Goal: Transaction & Acquisition: Purchase product/service

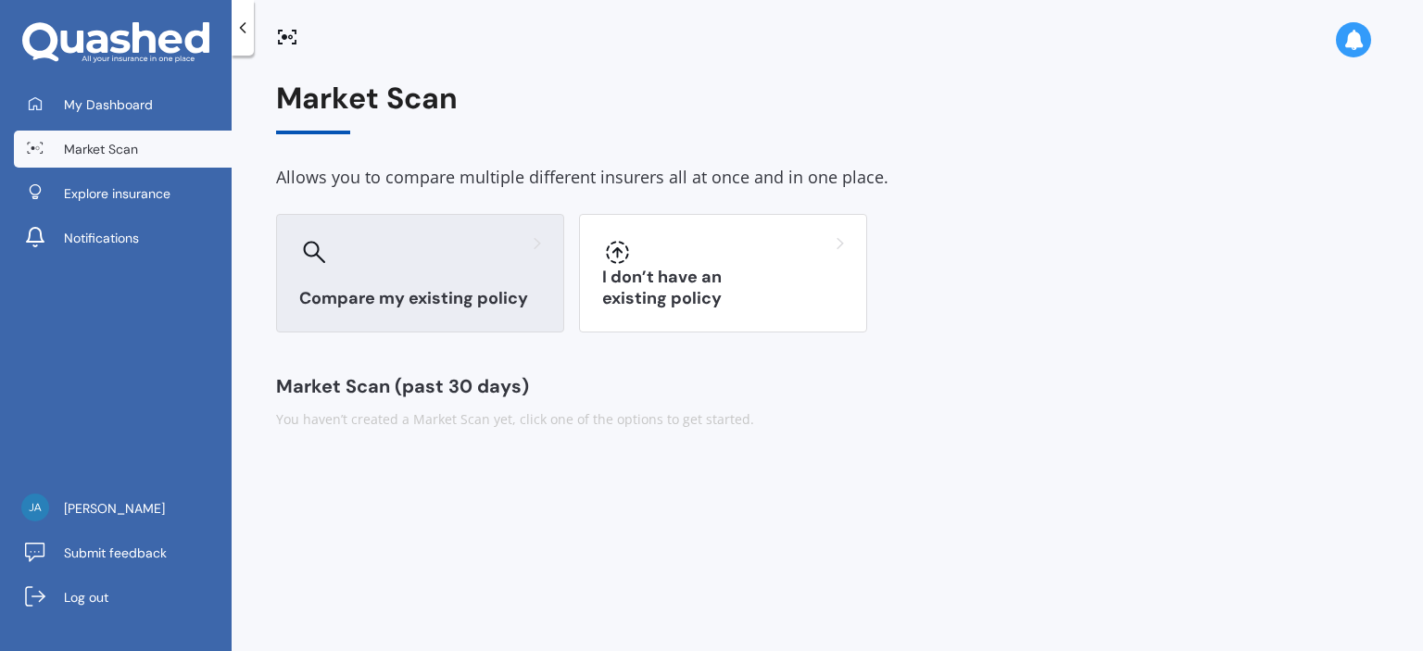
click at [416, 260] on div at bounding box center [420, 252] width 242 height 30
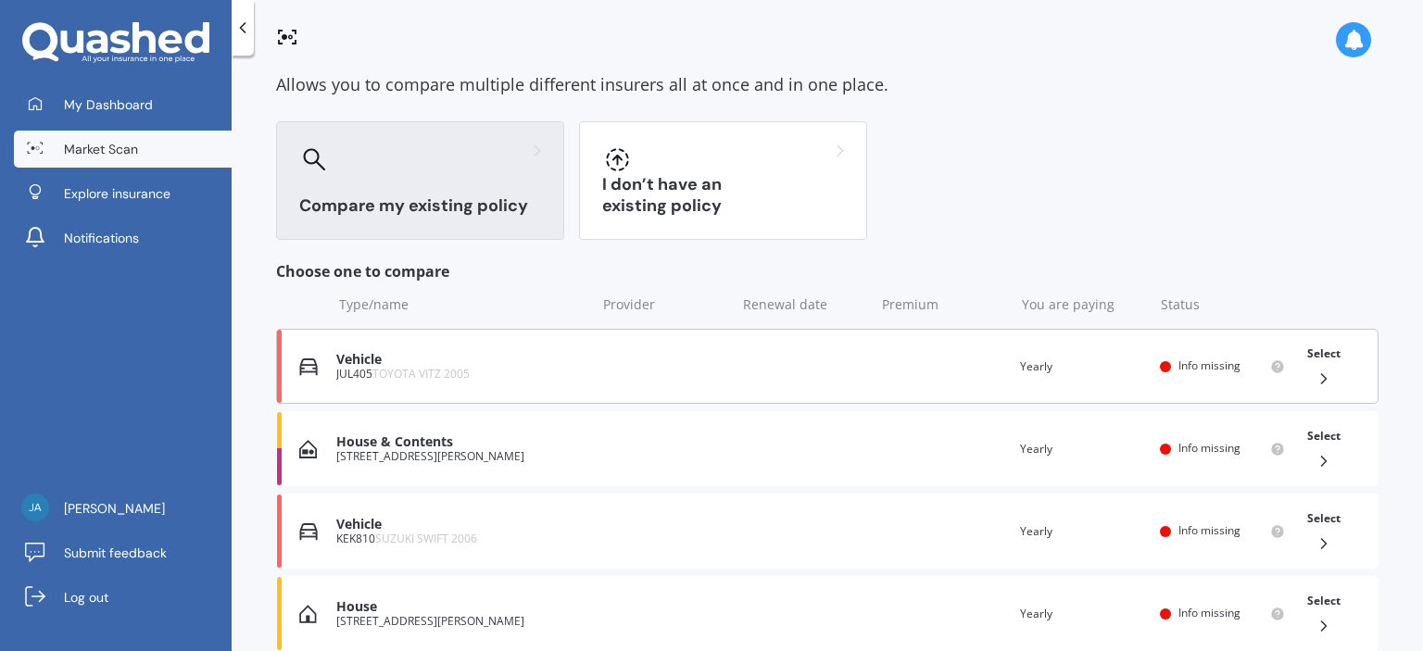
scroll to position [185, 0]
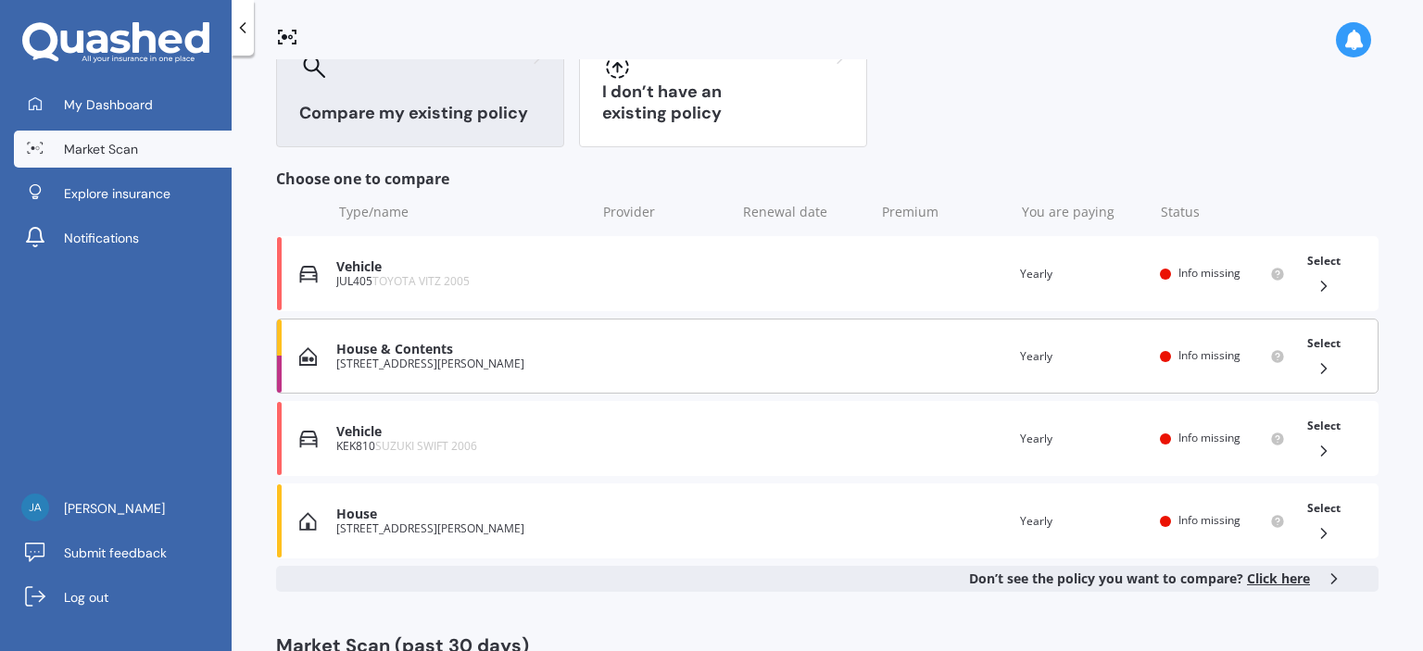
click at [416, 355] on div "House & Contents" at bounding box center [461, 350] width 250 height 16
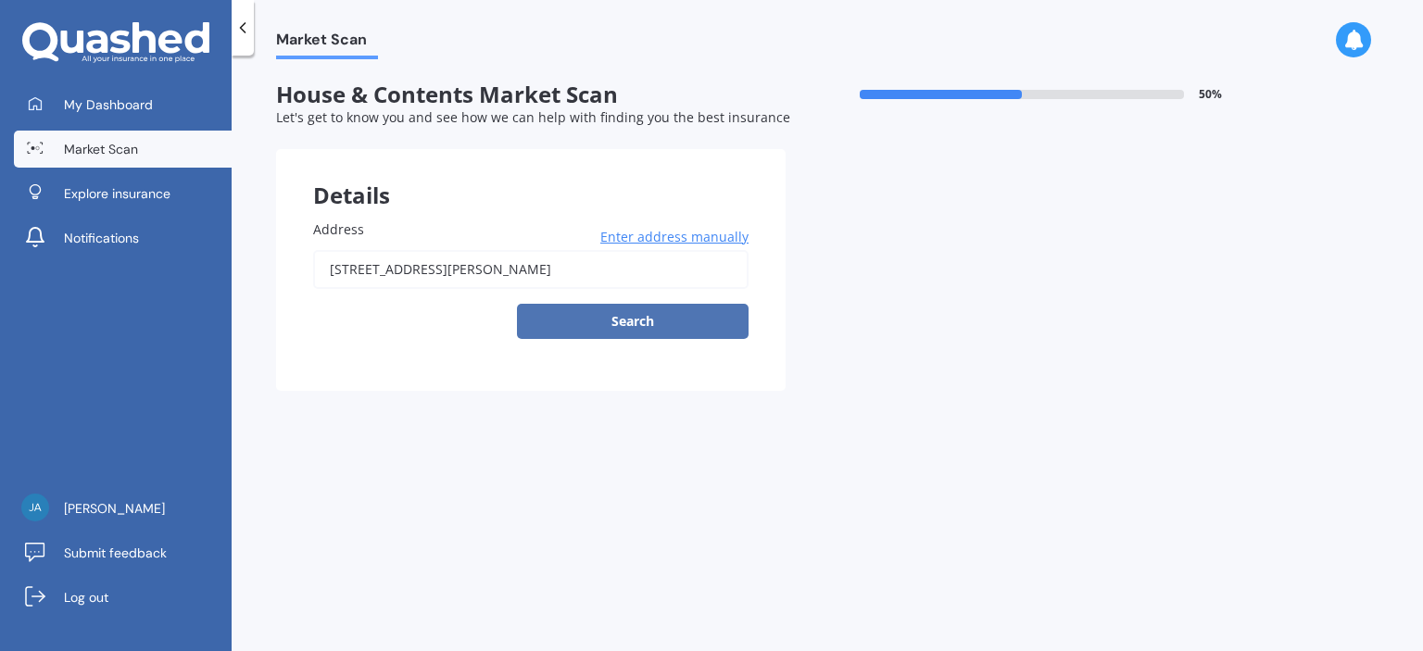
click at [634, 317] on button "Search" at bounding box center [633, 321] width 232 height 35
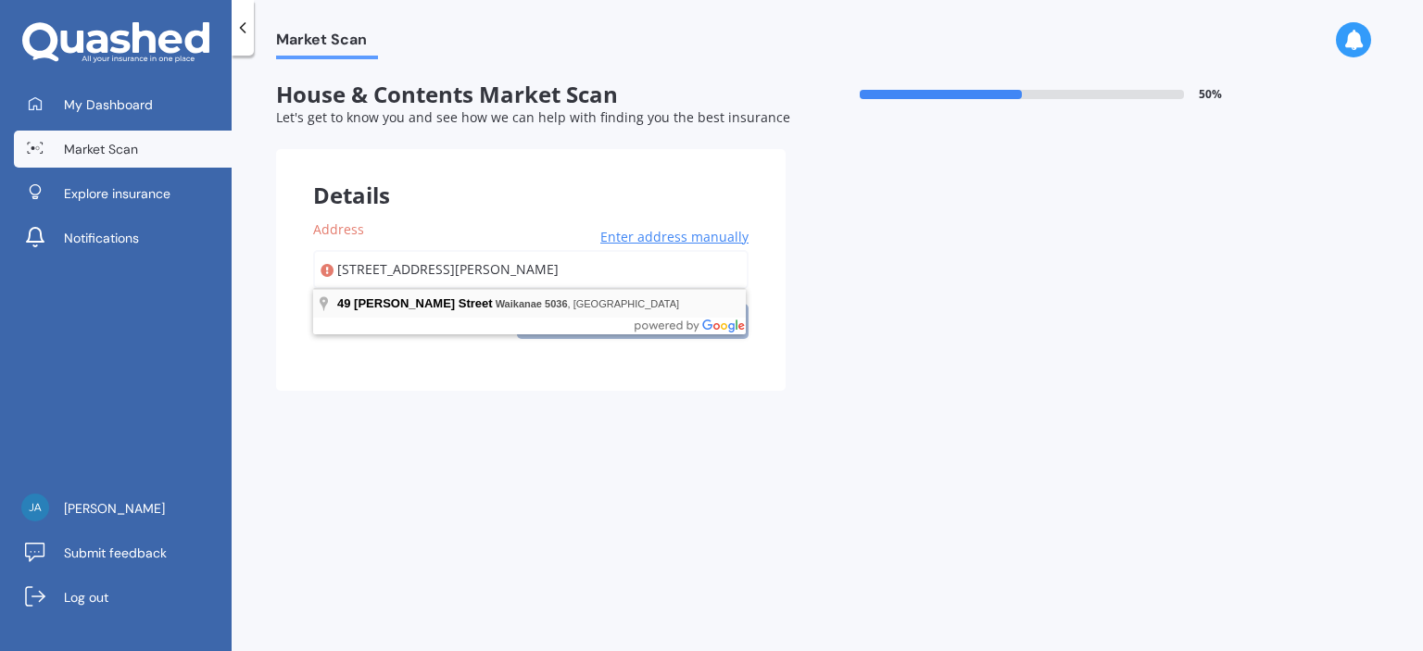
type input "[STREET_ADDRESS][PERSON_NAME]"
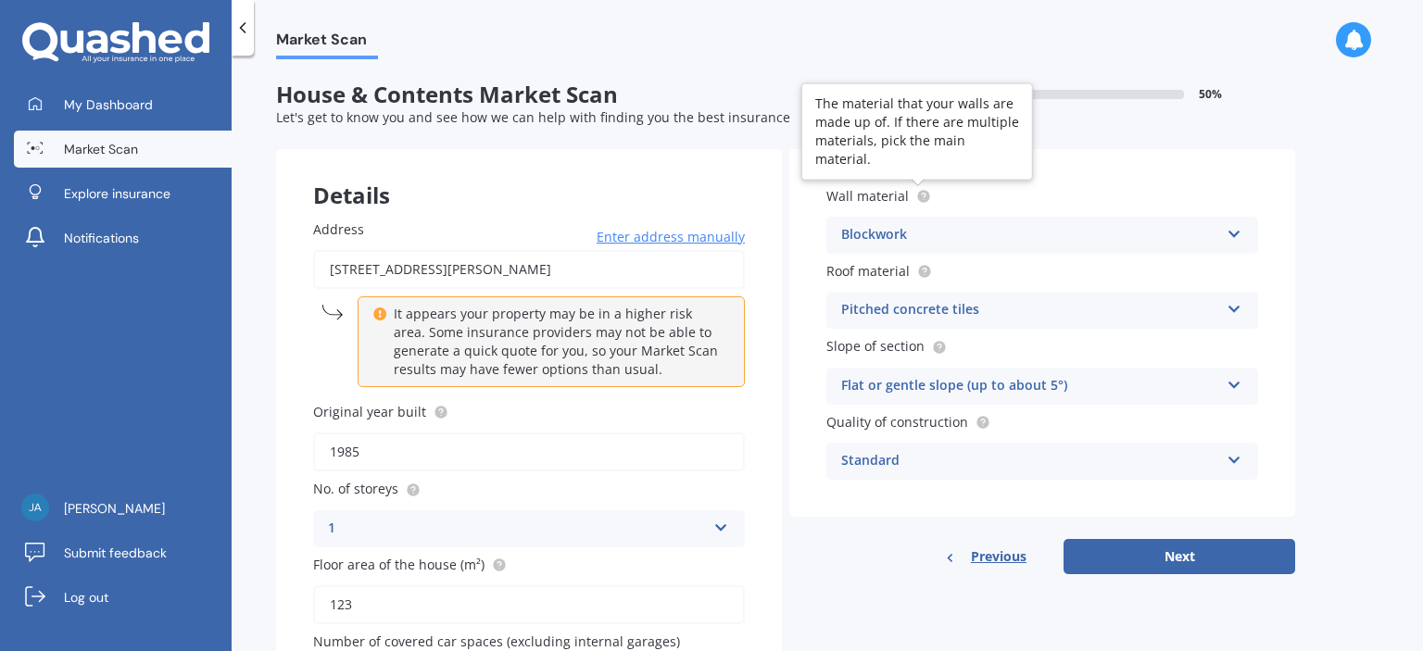
click at [922, 195] on icon at bounding box center [924, 196] width 4 height 4
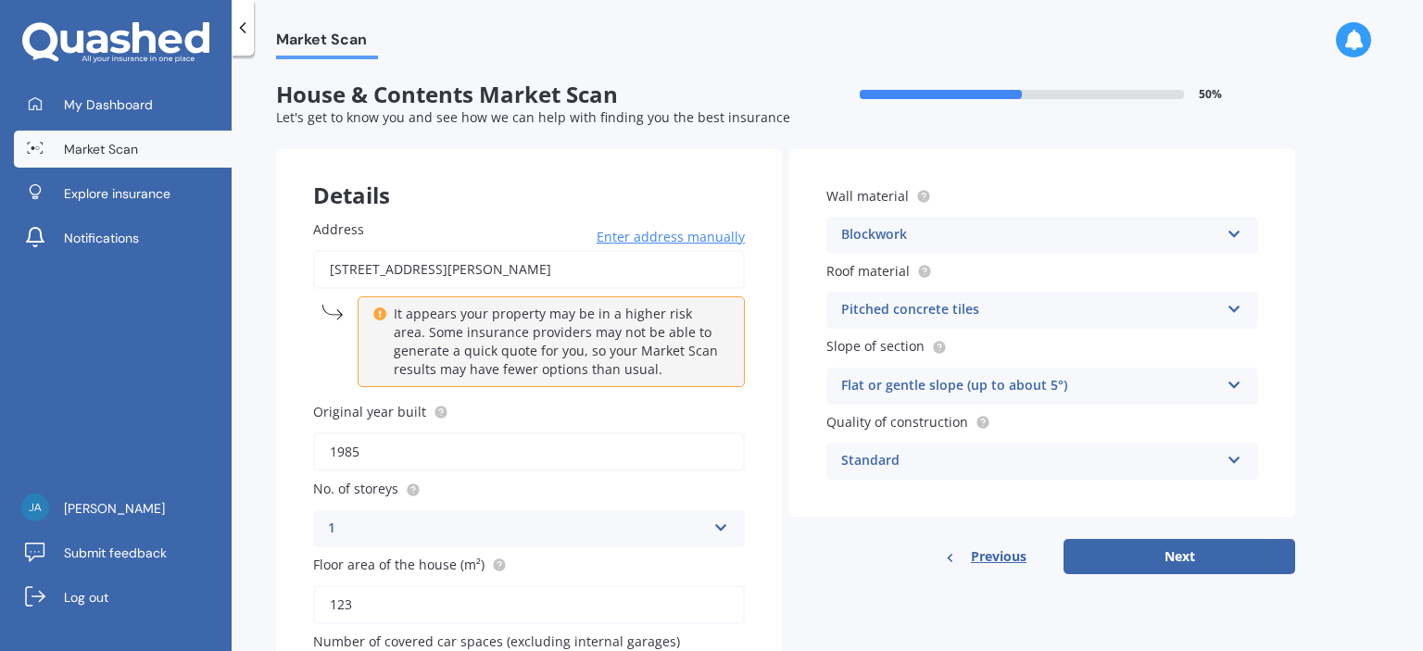
click at [1235, 232] on icon at bounding box center [1234, 230] width 16 height 13
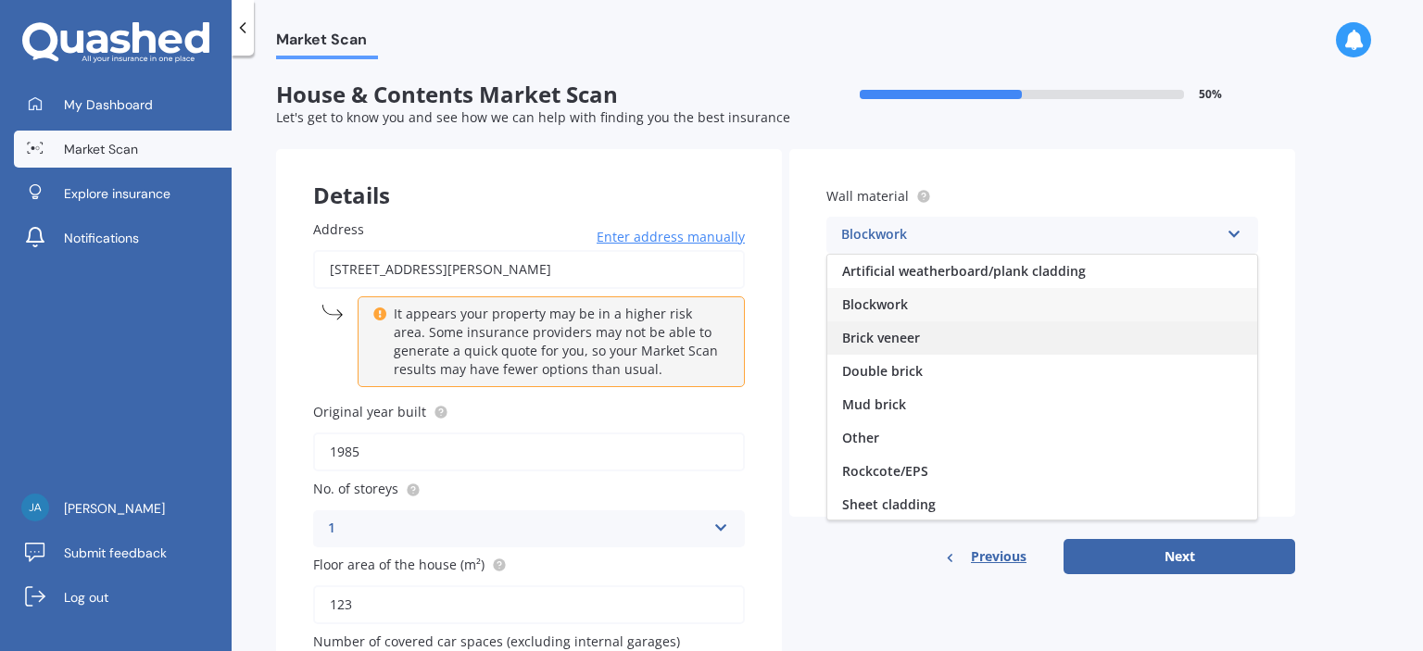
click at [905, 332] on span "Brick veneer" at bounding box center [881, 338] width 78 height 18
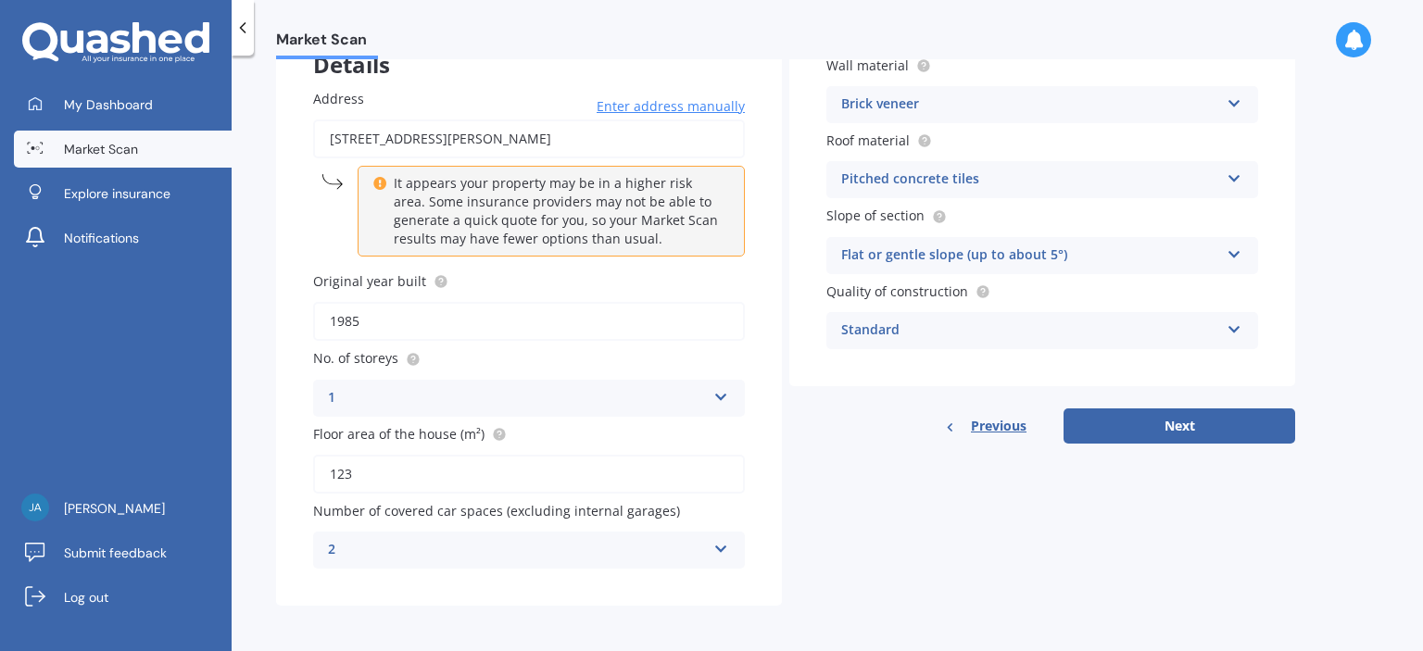
scroll to position [132, 0]
click at [497, 430] on icon at bounding box center [499, 432] width 4 height 4
click at [1182, 425] on button "Next" at bounding box center [1179, 425] width 232 height 35
select select "24"
select select "08"
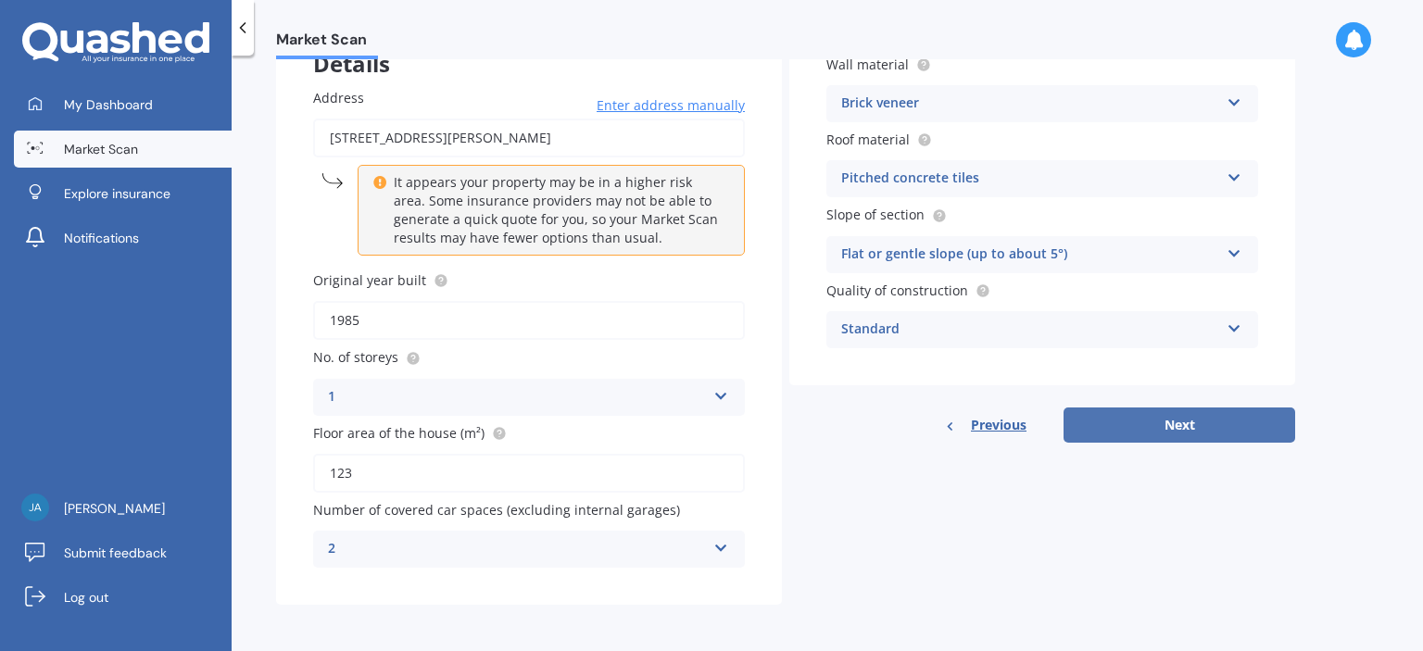
select select "1988"
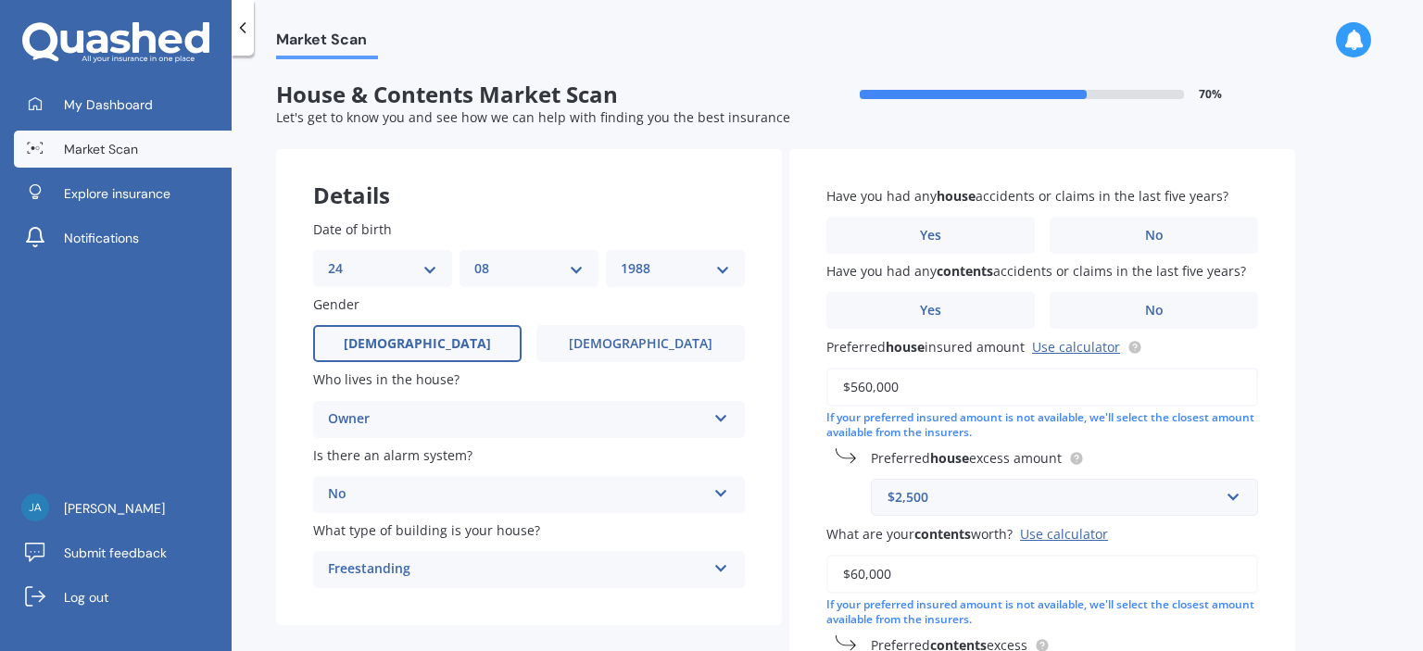
scroll to position [0, 0]
click at [631, 344] on span "[DEMOGRAPHIC_DATA]" at bounding box center [640, 344] width 147 height 16
click at [0, 0] on input "[DEMOGRAPHIC_DATA]" at bounding box center [0, 0] width 0 height 0
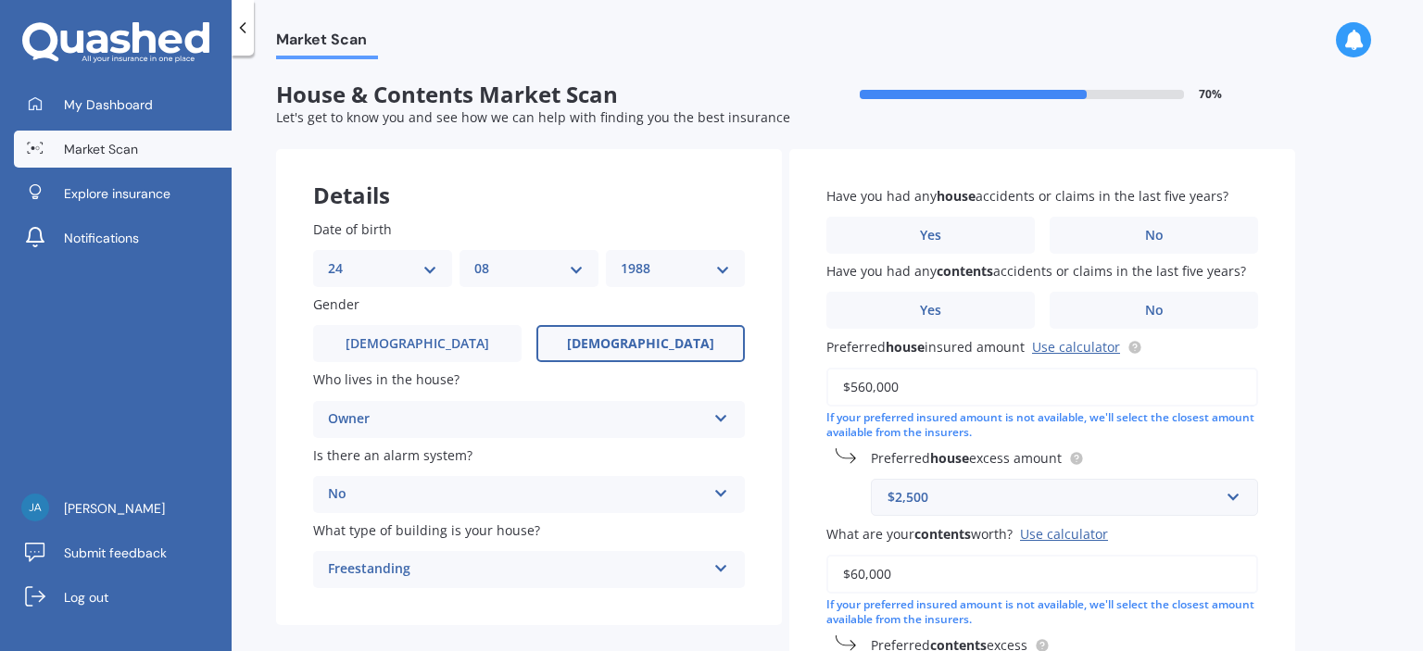
click at [431, 266] on select "DD 01 02 03 04 05 06 07 08 09 10 11 12 13 14 15 16 17 18 19 20 21 22 23 24 25 2…" at bounding box center [382, 268] width 109 height 20
select select "23"
click at [328, 258] on select "DD 01 02 03 04 05 06 07 08 09 10 11 12 13 14 15 16 17 18 19 20 21 22 23 24 25 2…" at bounding box center [382, 268] width 109 height 20
click at [575, 266] on select "MM 01 02 03 04 05 06 07 08 09 10 11 12" at bounding box center [528, 268] width 109 height 20
select select "03"
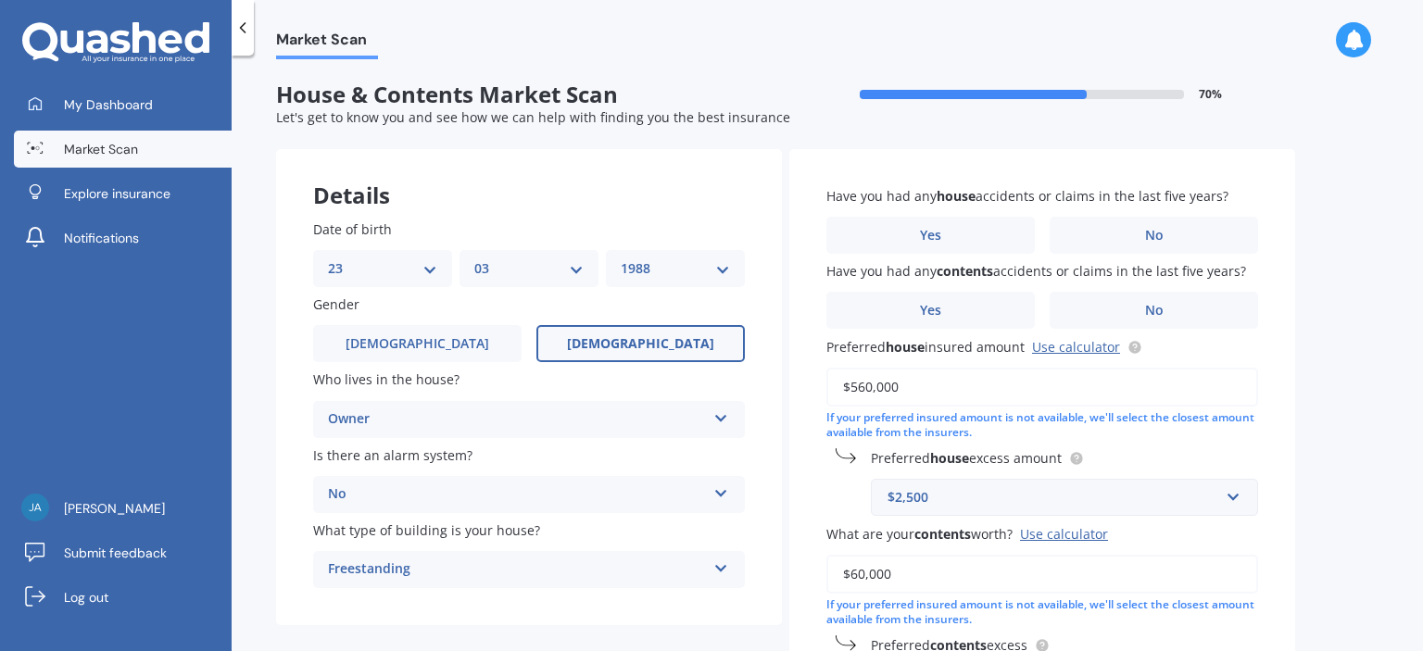
click at [474, 258] on select "MM 01 02 03 04 05 06 07 08 09 10 11 12" at bounding box center [528, 268] width 109 height 20
click at [725, 267] on select "YYYY 2009 2008 2007 2006 2005 2004 2003 2002 2001 2000 1999 1998 1997 1996 1995…" at bounding box center [675, 268] width 109 height 20
select select "1960"
click at [621, 258] on select "YYYY 2009 2008 2007 2006 2005 2004 2003 2002 2001 2000 1999 1998 1997 1996 1995…" at bounding box center [675, 268] width 109 height 20
click at [672, 416] on div "Owner" at bounding box center [517, 419] width 378 height 22
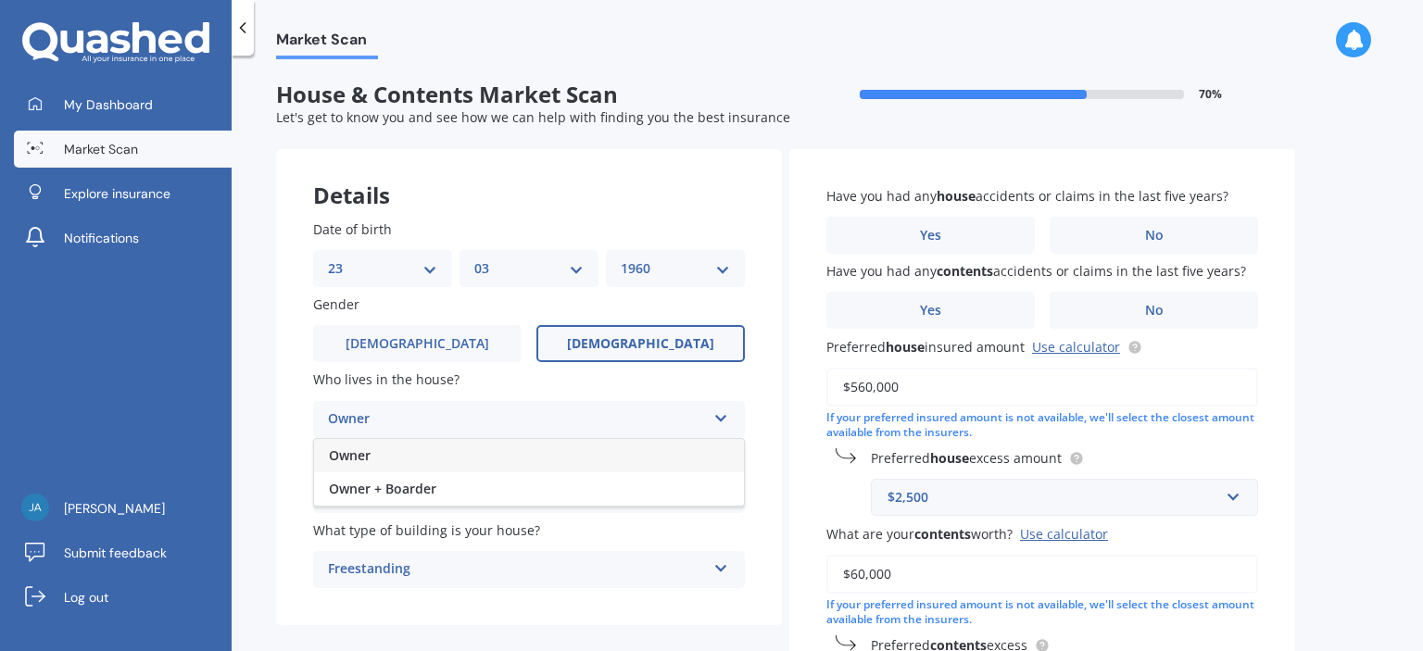
click at [672, 416] on div "Owner" at bounding box center [517, 419] width 378 height 22
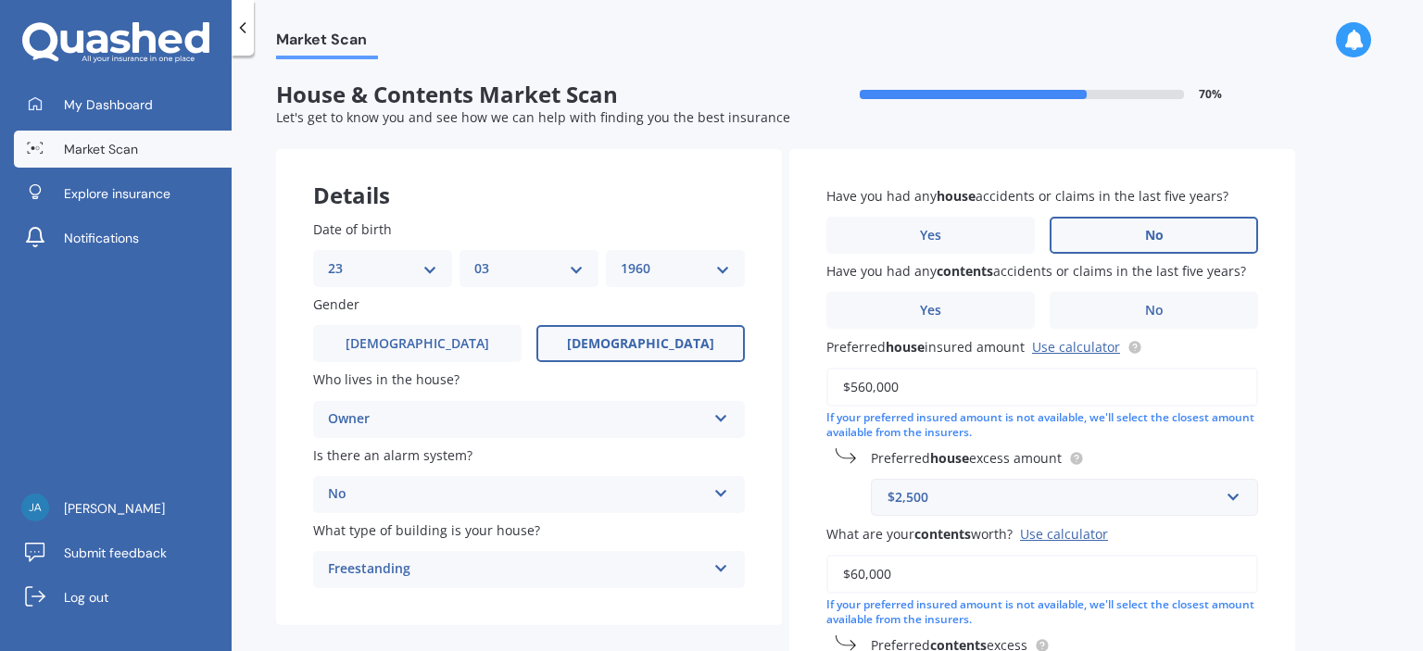
click at [1150, 222] on label "No" at bounding box center [1153, 235] width 208 height 37
click at [0, 0] on input "No" at bounding box center [0, 0] width 0 height 0
click at [1151, 304] on span "No" at bounding box center [1154, 311] width 19 height 16
click at [0, 0] on input "No" at bounding box center [0, 0] width 0 height 0
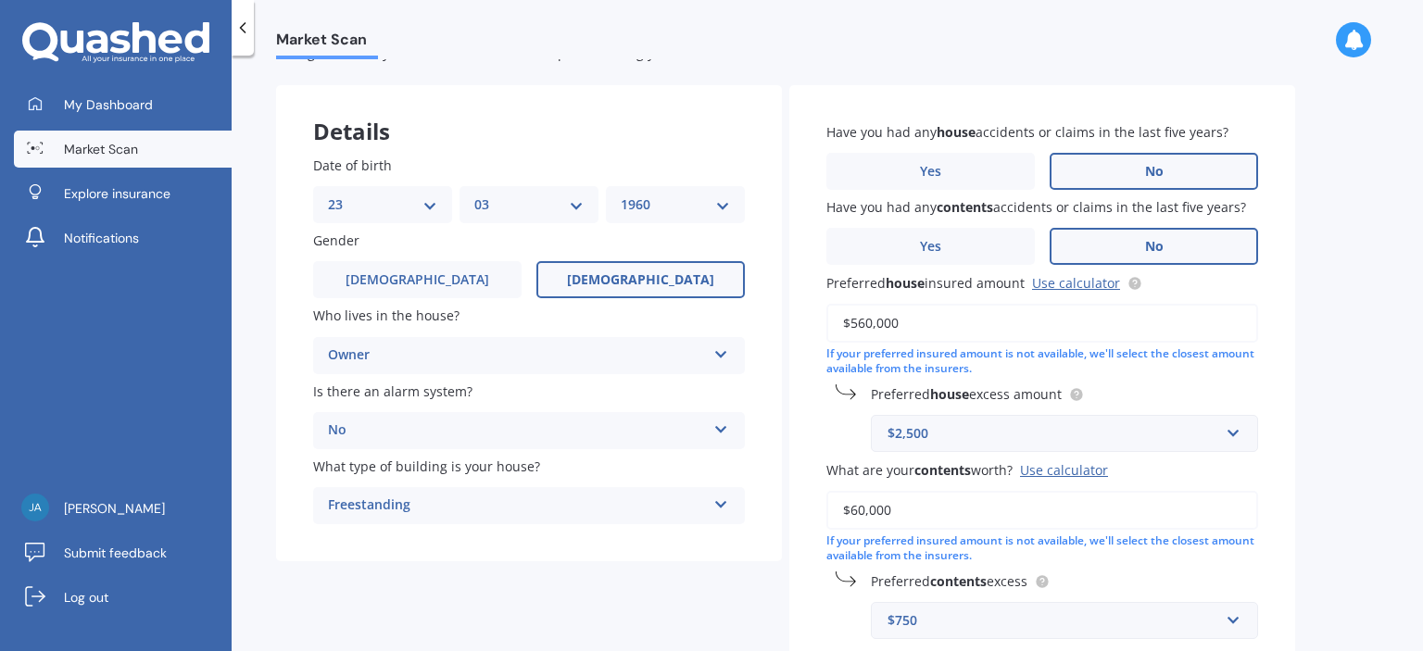
scroll to position [93, 0]
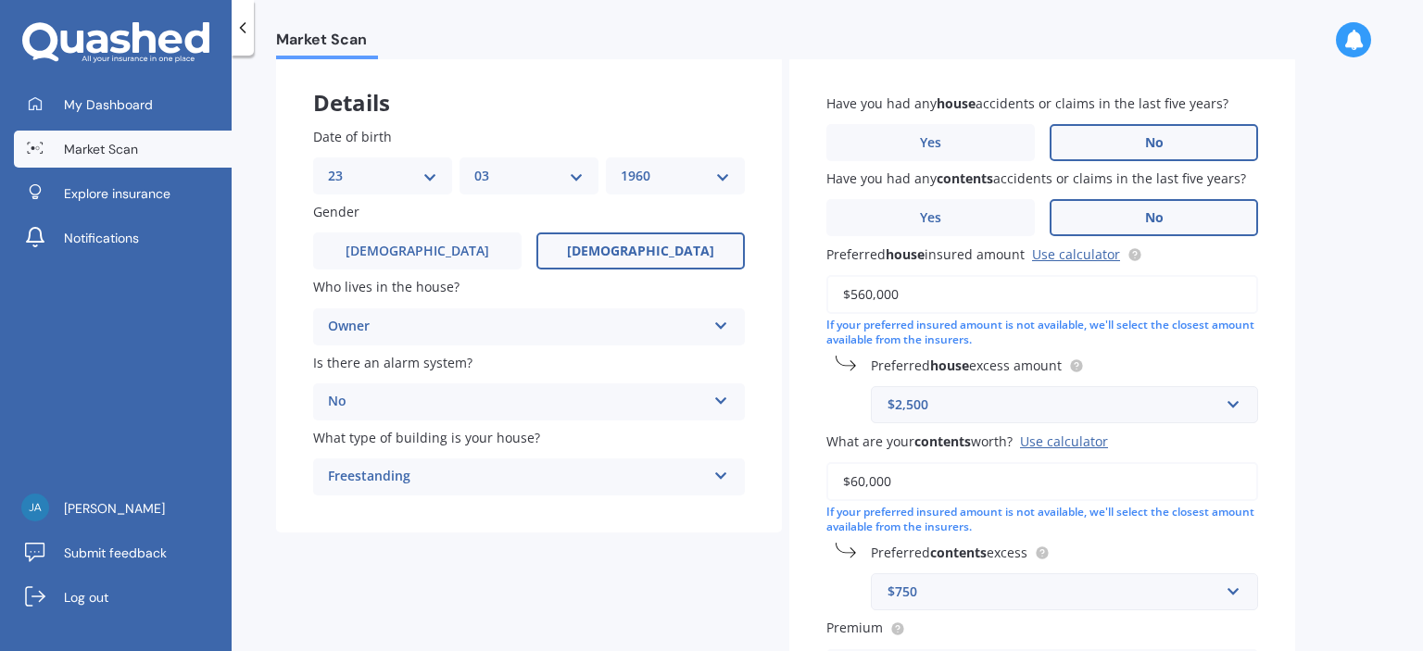
click at [913, 290] on input "$560,000" at bounding box center [1042, 294] width 432 height 39
click at [1071, 247] on link "Use calculator" at bounding box center [1076, 254] width 88 height 18
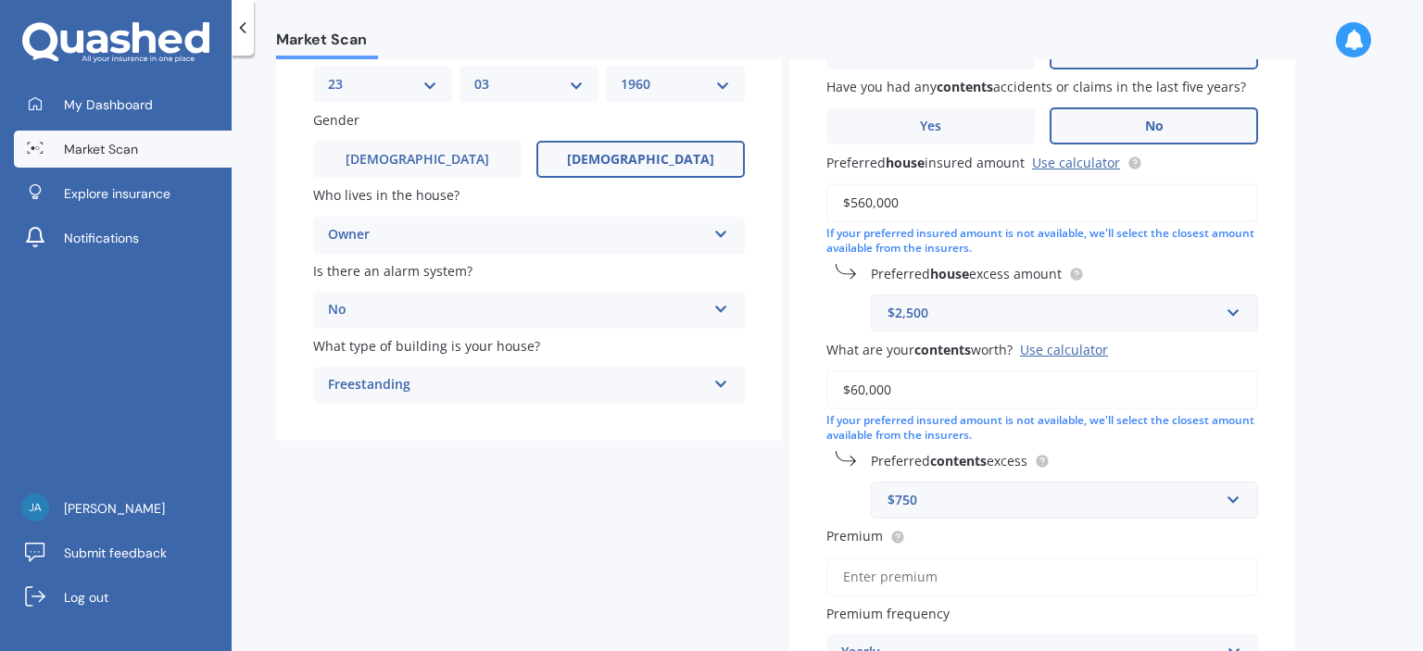
scroll to position [185, 0]
click at [911, 195] on input "$560,000" at bounding box center [1042, 201] width 432 height 39
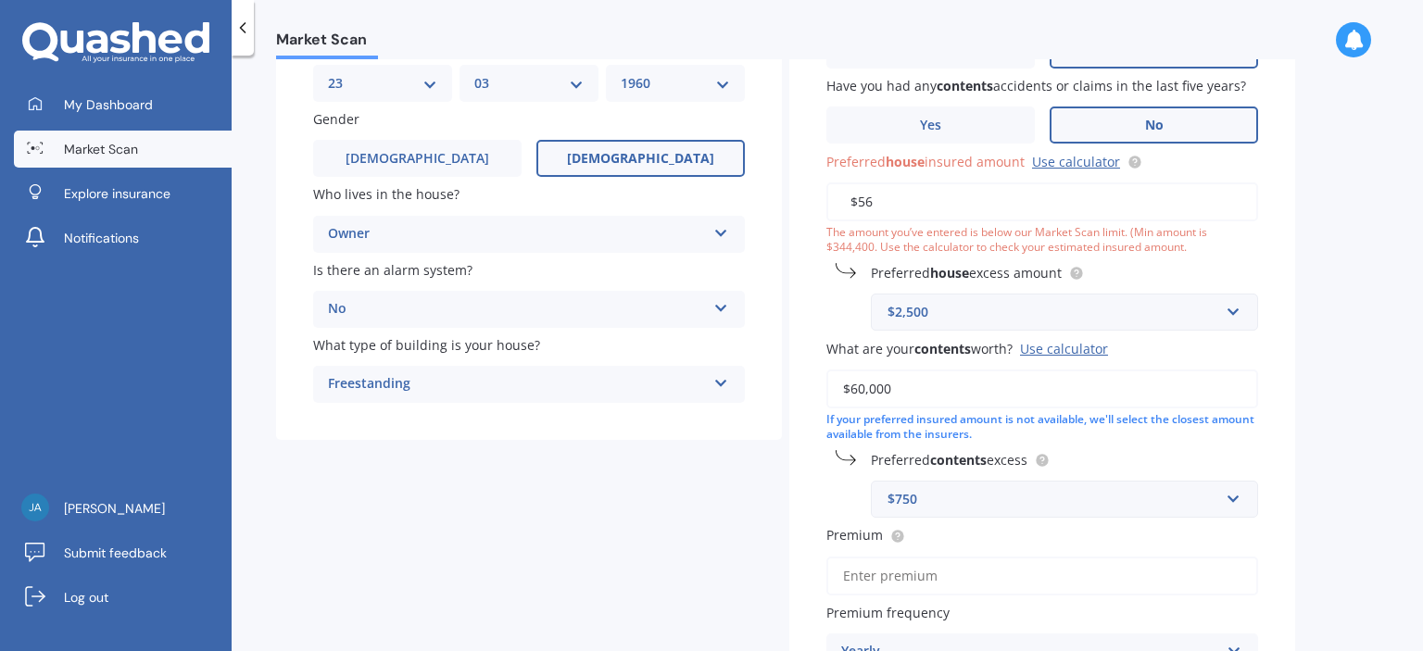
type input "$5"
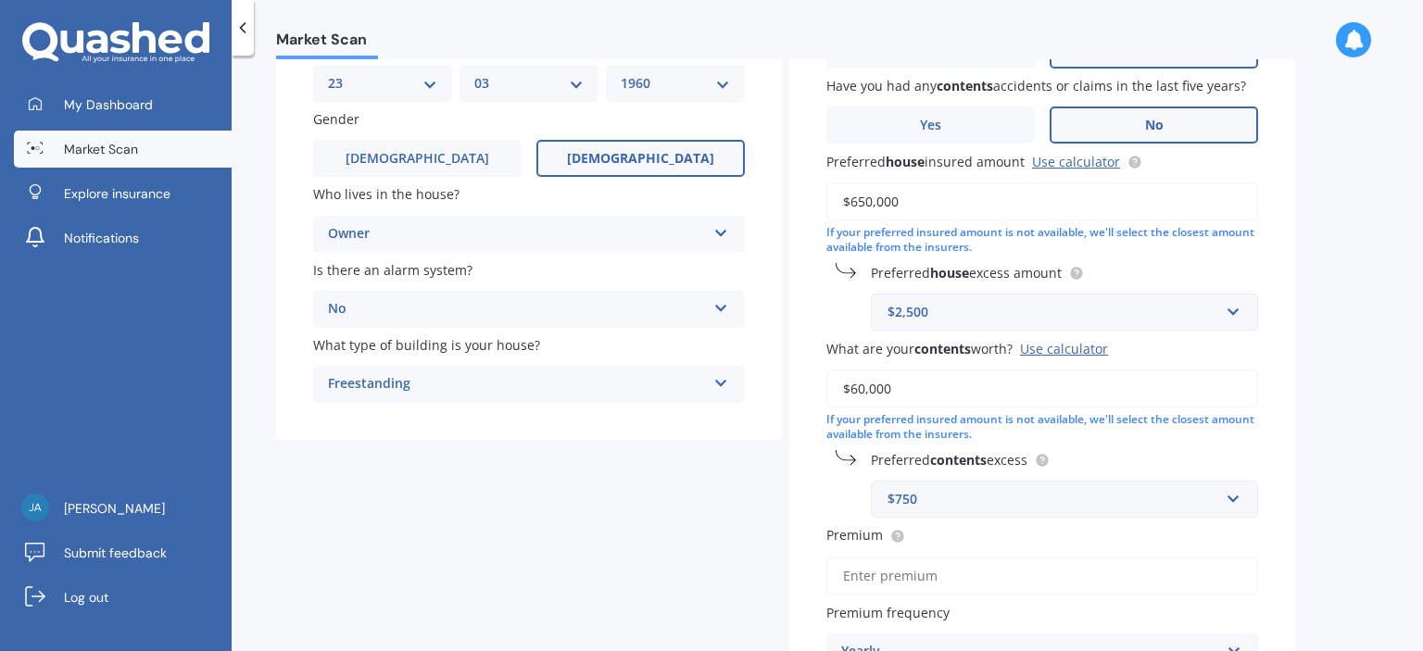
type input "$650,000"
click at [1040, 314] on div "$2,500" at bounding box center [1053, 312] width 332 height 20
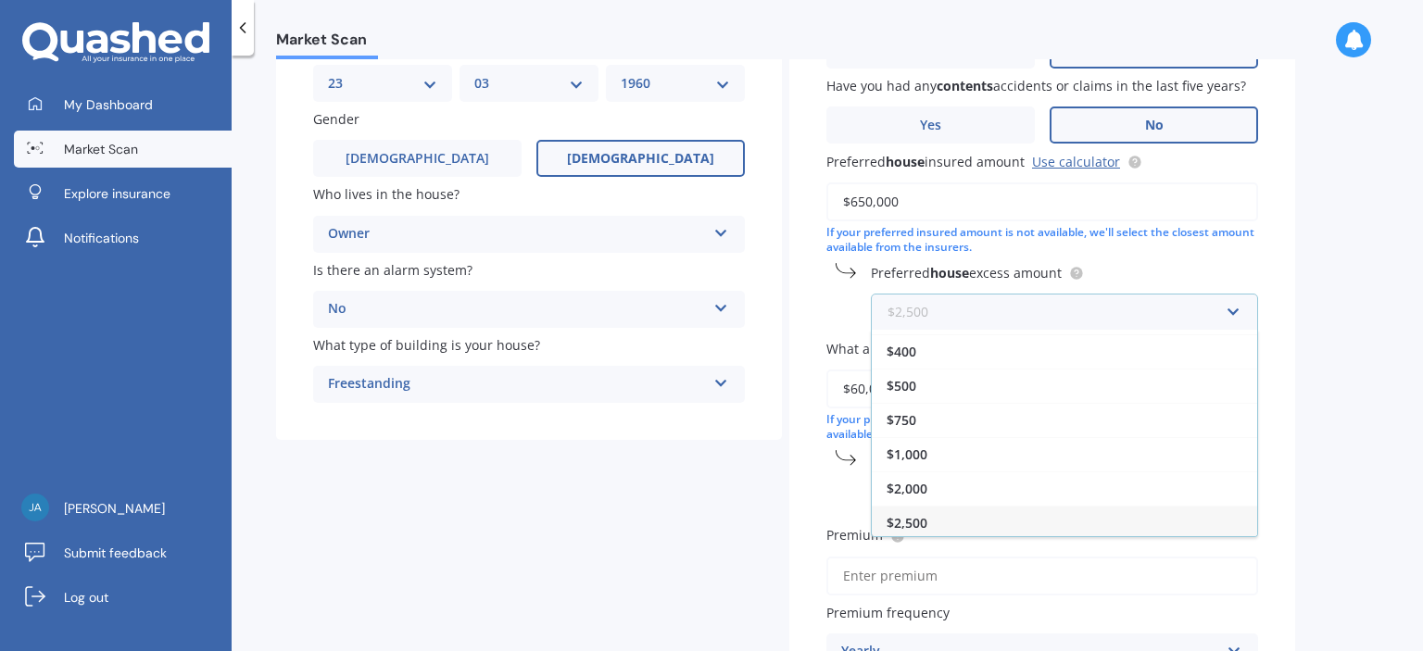
click at [1040, 316] on input "text" at bounding box center [1057, 312] width 370 height 35
click at [806, 299] on div "Have you had any house accidents or claims in the last five years? Yes No Have …" at bounding box center [1042, 373] width 506 height 819
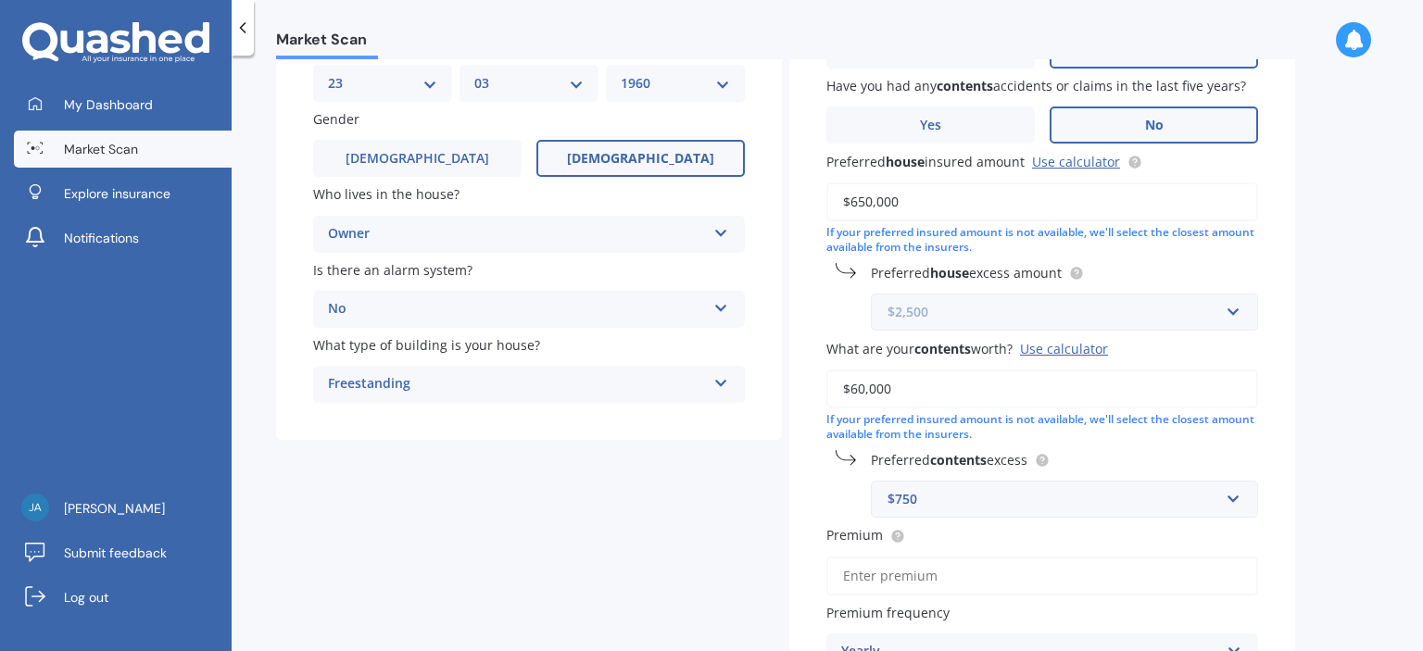
click at [1236, 313] on input "text" at bounding box center [1057, 312] width 370 height 35
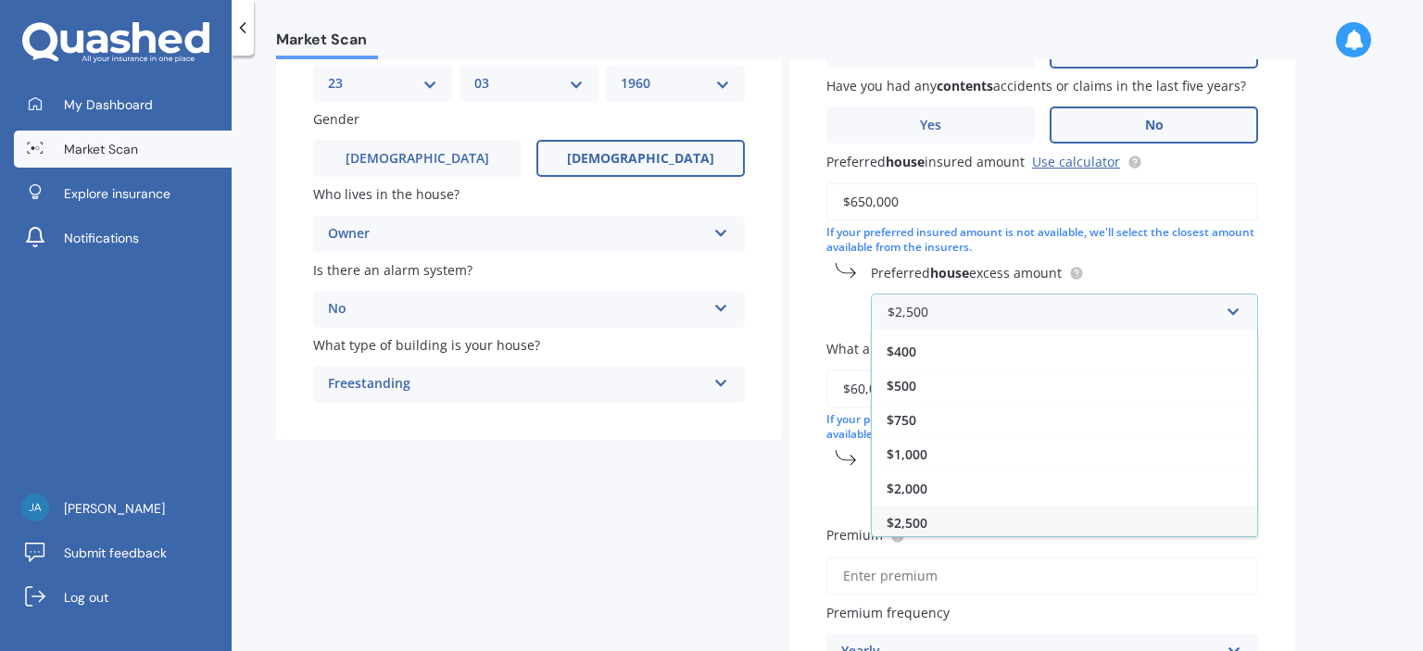
click at [991, 519] on div "$2,500" at bounding box center [1064, 523] width 385 height 34
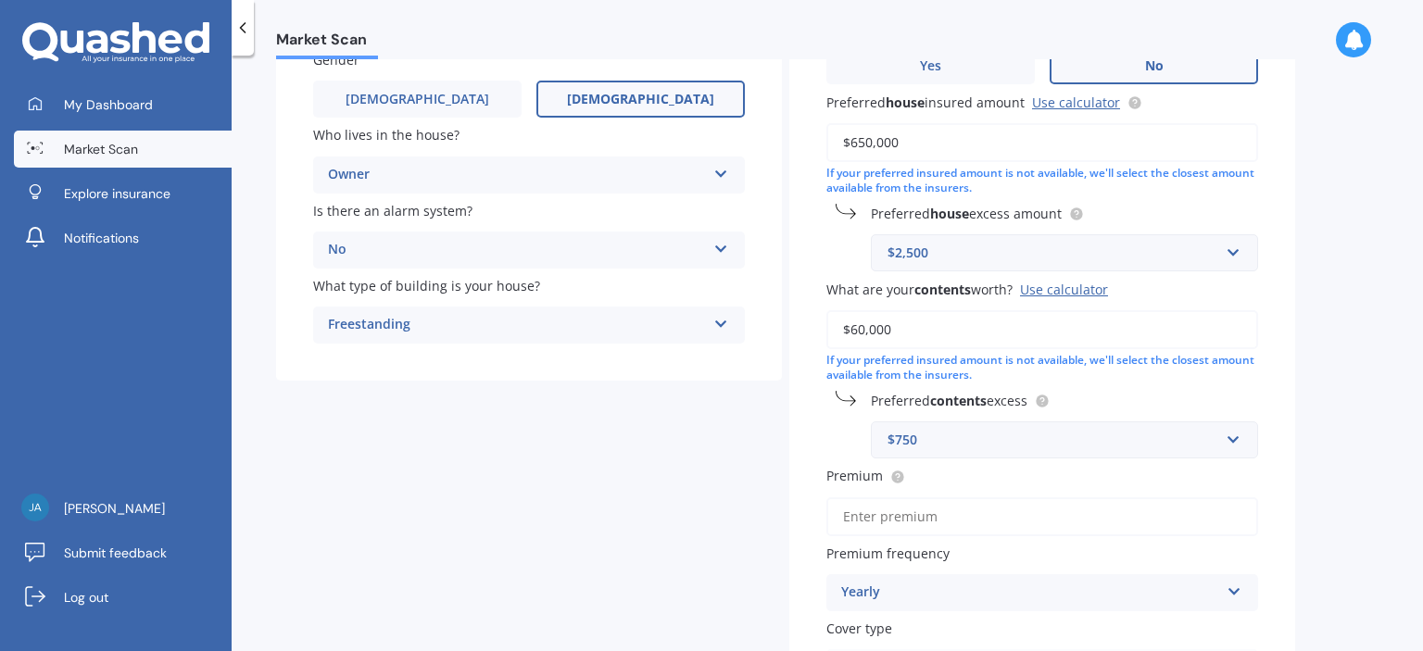
scroll to position [278, 0]
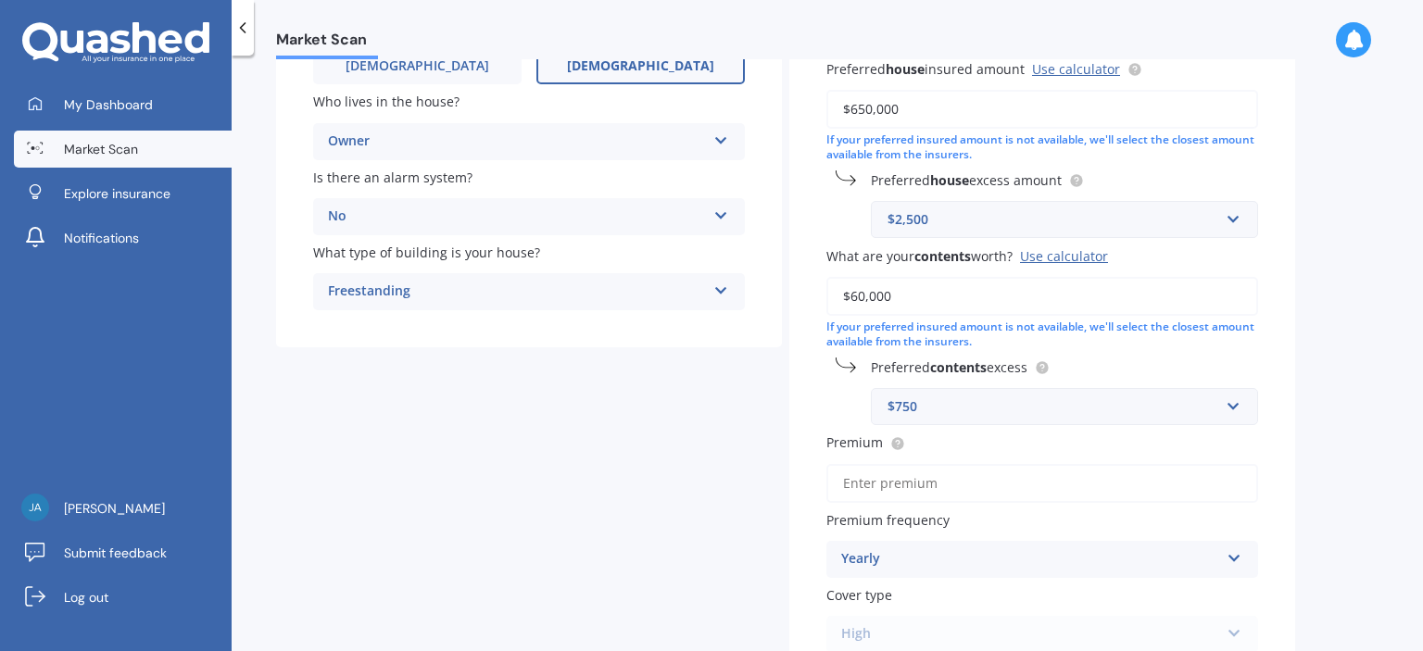
click at [895, 295] on input "$60,000" at bounding box center [1042, 296] width 432 height 39
click at [1056, 250] on div "Use calculator" at bounding box center [1064, 256] width 88 height 18
click at [1056, 277] on input "$60,000" at bounding box center [1042, 296] width 432 height 39
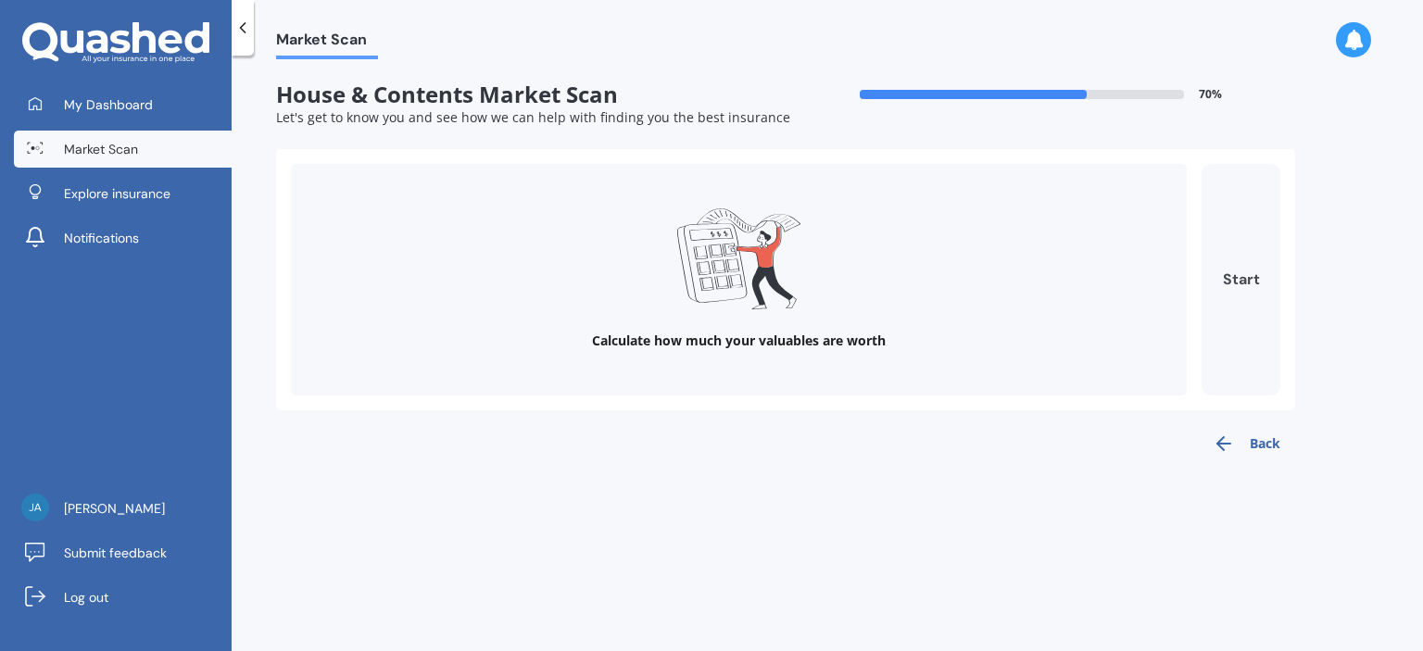
click at [1238, 274] on button "Start" at bounding box center [1240, 280] width 79 height 232
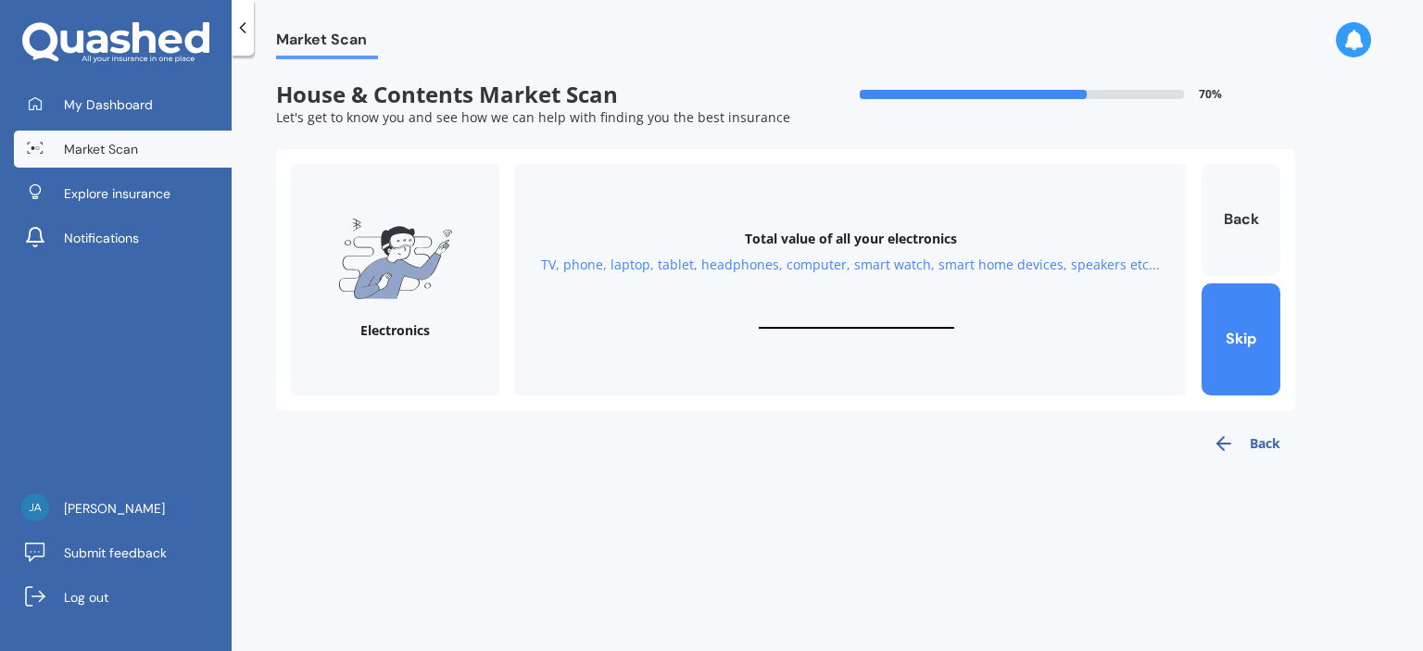
click at [862, 315] on input "text" at bounding box center [856, 320] width 195 height 18
type input "$3,000"
click at [1229, 332] on button "Next" at bounding box center [1240, 339] width 79 height 112
click at [837, 311] on div "Total value of your personal items Clothes, shoes, hats, bags, make up, accesso…" at bounding box center [850, 280] width 672 height 232
click at [843, 318] on input "text" at bounding box center [856, 320] width 195 height 18
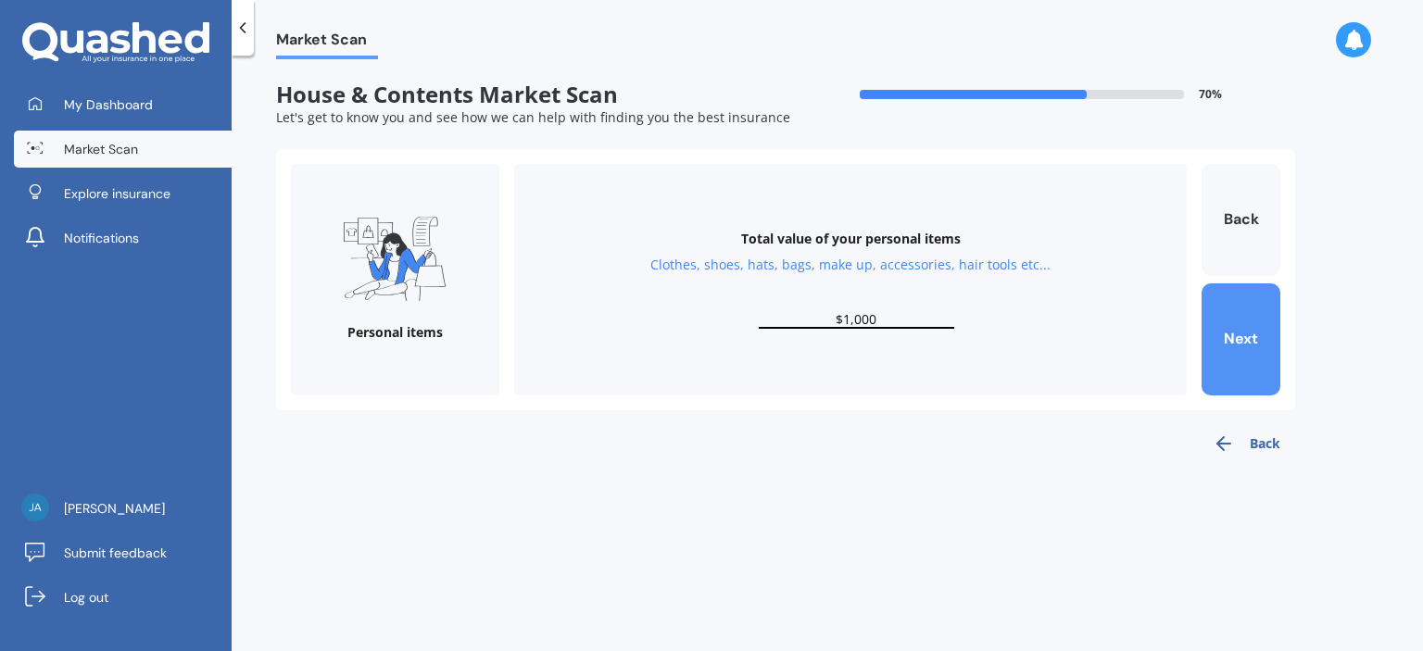
type input "$1,000"
click at [1250, 337] on button "Next" at bounding box center [1240, 339] width 79 height 112
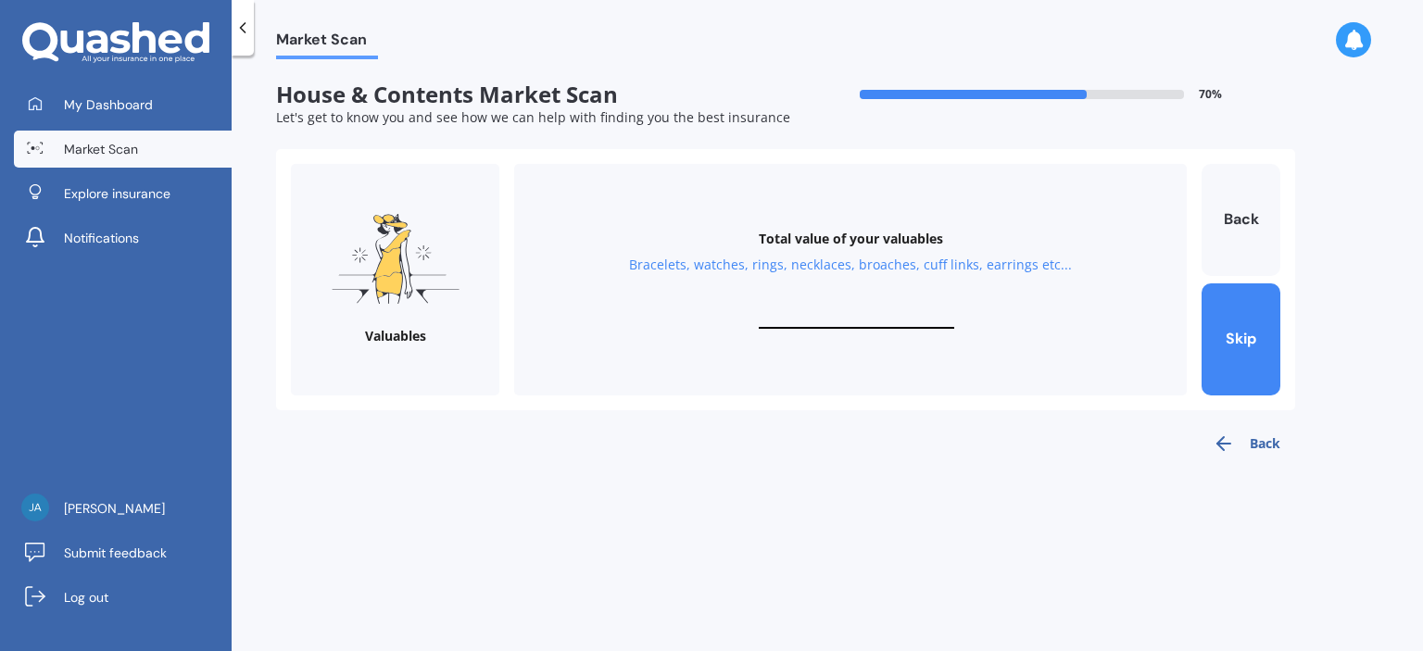
click at [871, 307] on div "Total value of your valuables Bracelets, watches, rings, necklaces, broaches, c…" at bounding box center [850, 280] width 672 height 232
click at [871, 314] on input "text" at bounding box center [856, 320] width 195 height 18
type input "$5,000"
click at [1242, 336] on button "Next" at bounding box center [1240, 339] width 79 height 112
click at [869, 313] on input "text" at bounding box center [856, 320] width 195 height 18
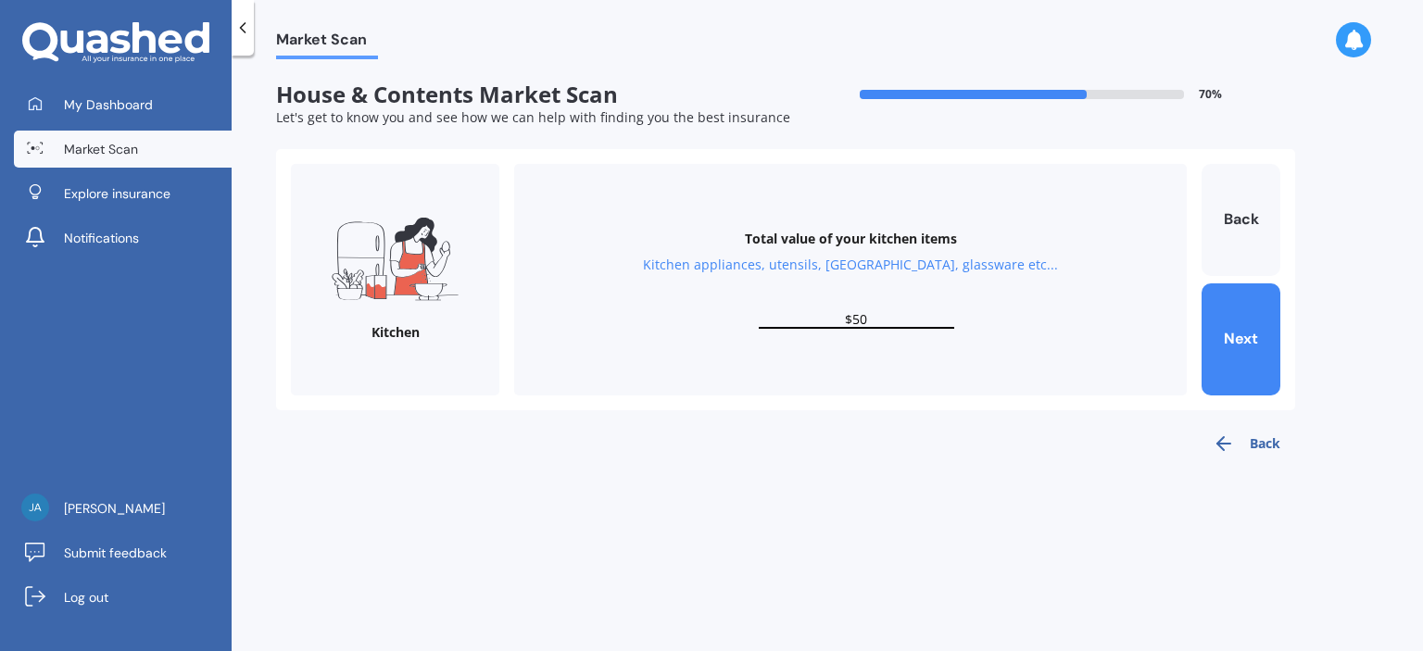
type input "$5"
type input "$4,000"
click at [1216, 319] on button "Next" at bounding box center [1240, 339] width 79 height 112
click at [871, 317] on input "text" at bounding box center [856, 320] width 195 height 18
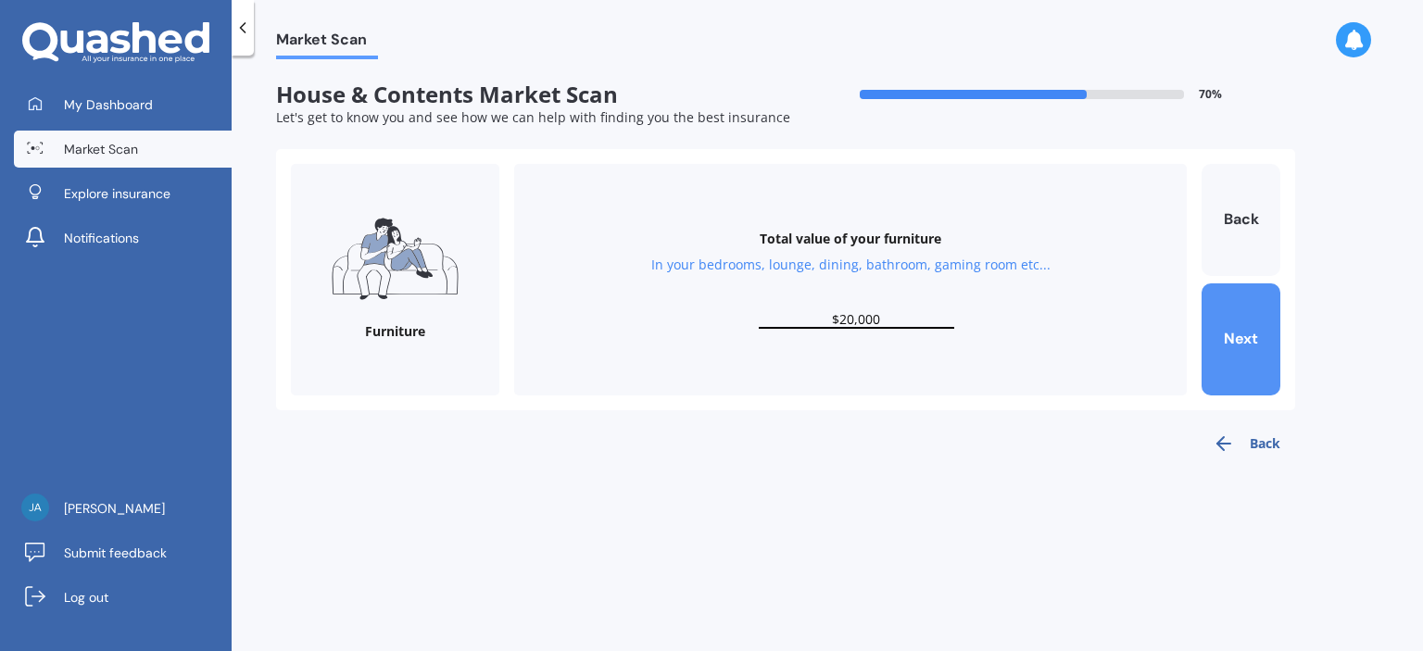
type input "$20,000"
click at [1245, 329] on button "Next" at bounding box center [1240, 339] width 79 height 112
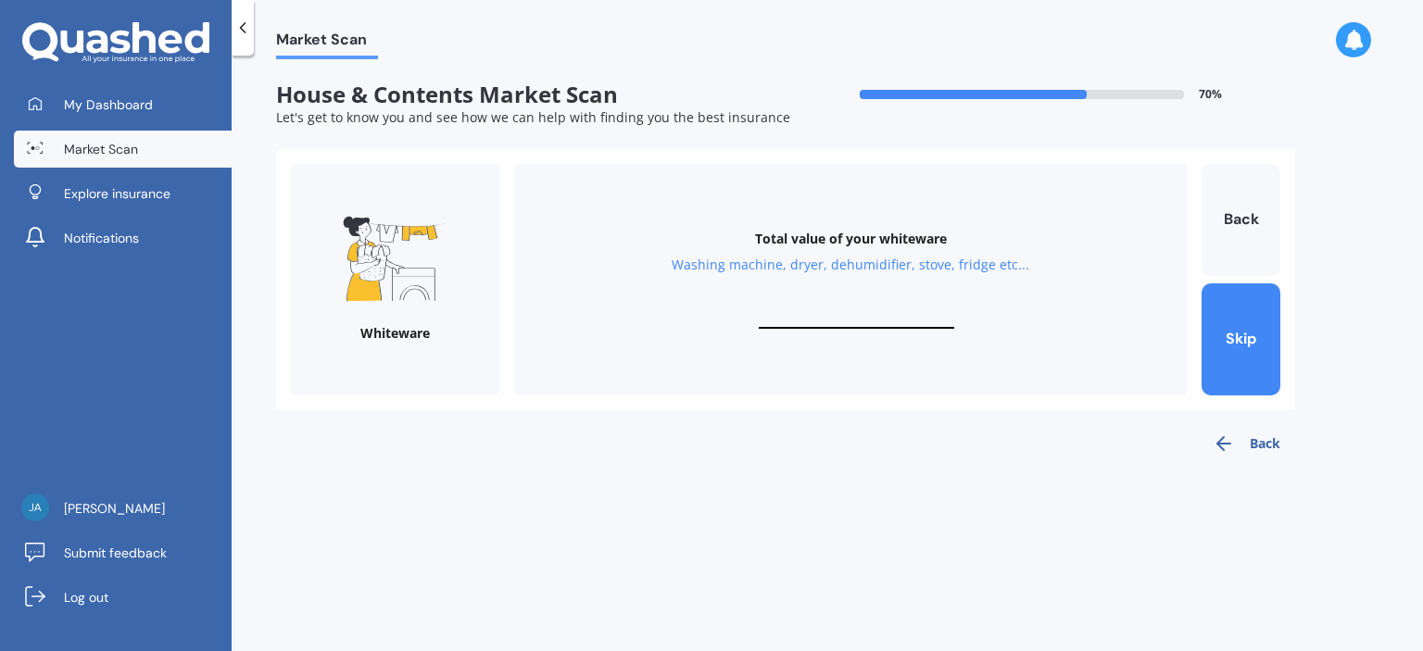
click at [904, 315] on input "text" at bounding box center [856, 320] width 195 height 18
click at [1237, 215] on button "Back" at bounding box center [1240, 220] width 79 height 112
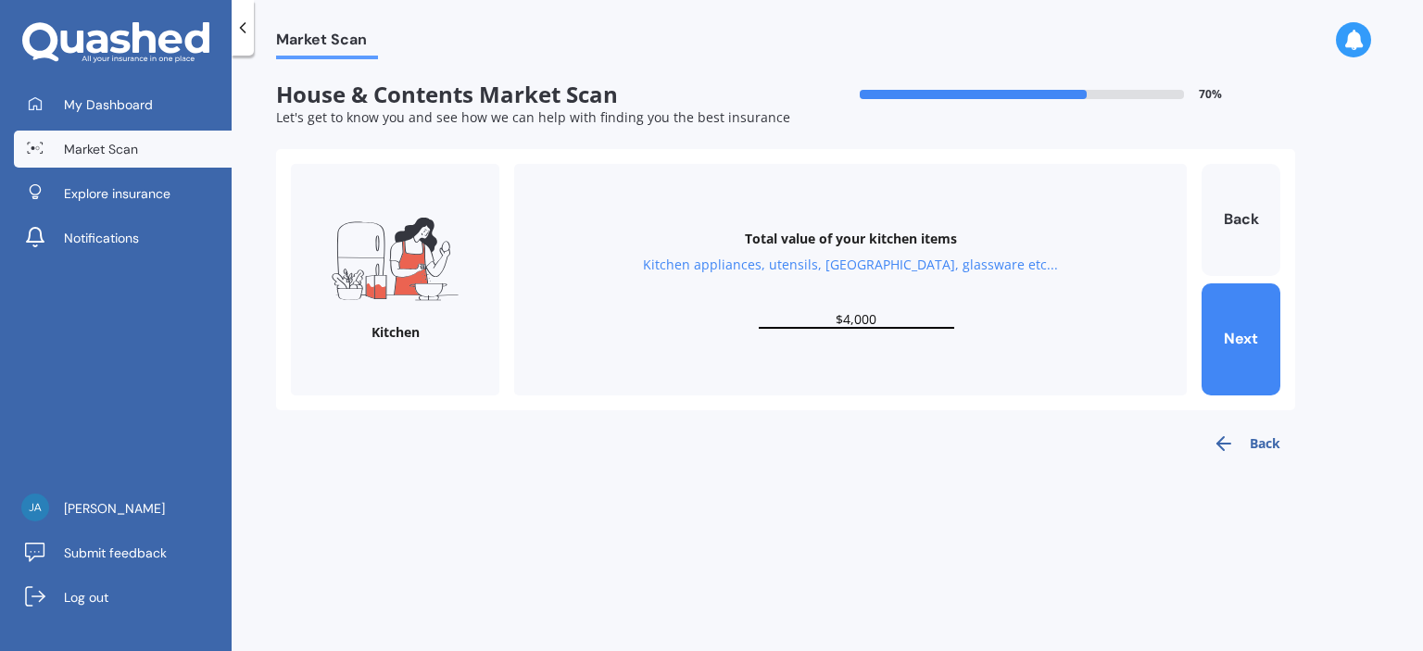
click at [849, 317] on input "$4,000" at bounding box center [856, 320] width 195 height 18
click at [1238, 343] on button "Next" at bounding box center [1240, 339] width 79 height 112
type input "$20,000"
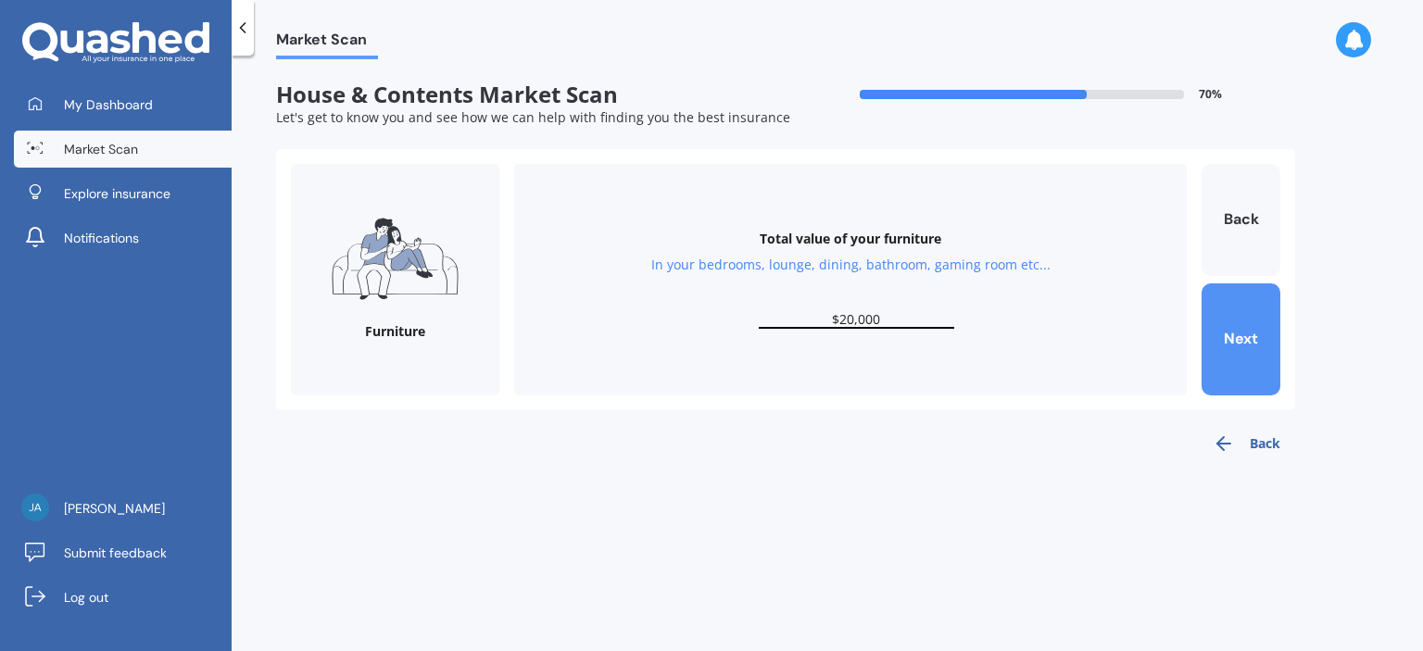
click at [1230, 328] on button "Next" at bounding box center [1240, 339] width 79 height 112
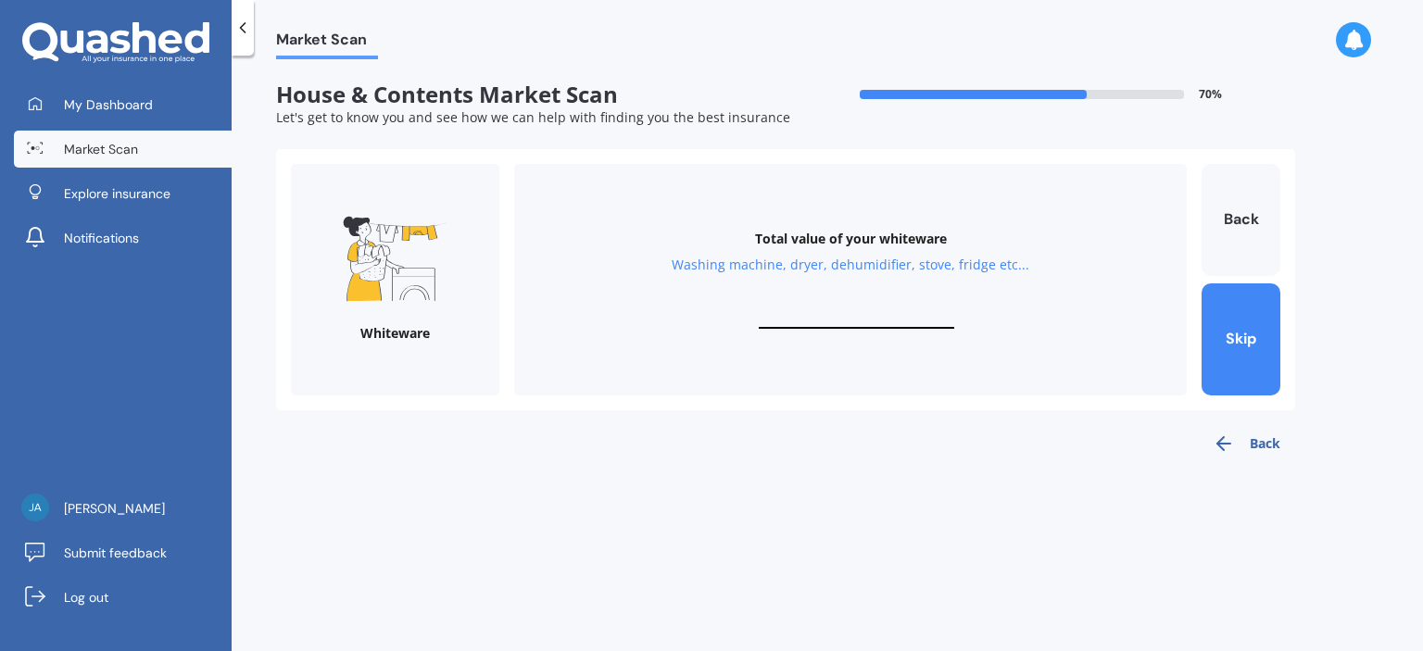
click at [871, 311] on input "text" at bounding box center [856, 320] width 195 height 18
type input "$4,000"
click at [1220, 337] on button "Next" at bounding box center [1240, 339] width 79 height 112
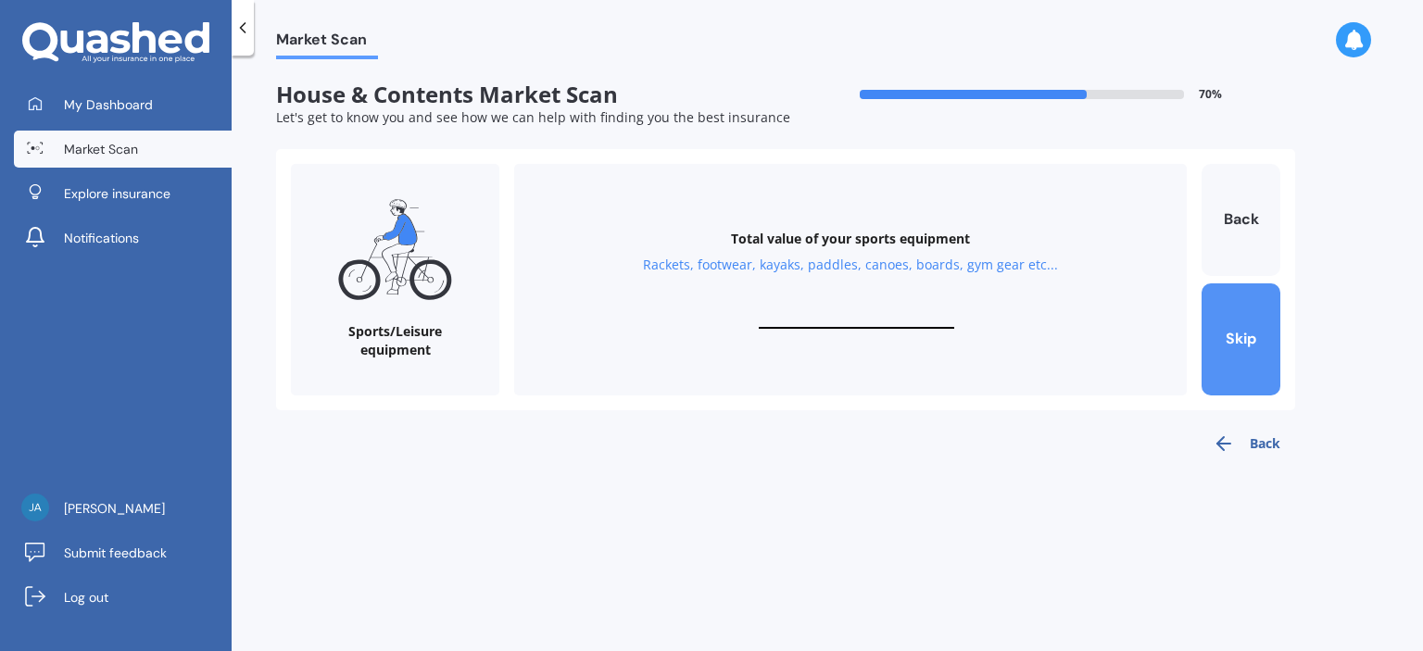
click at [1244, 342] on button "Skip" at bounding box center [1240, 339] width 79 height 112
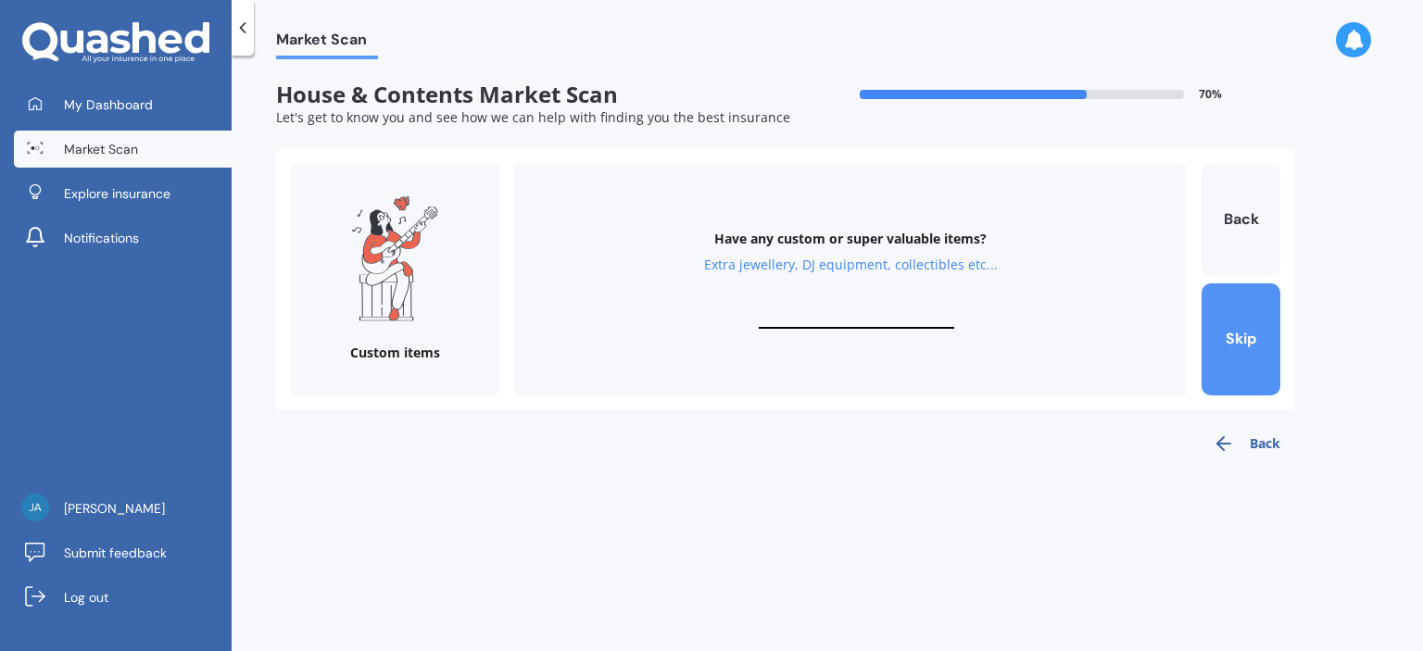
click at [1245, 338] on button "Skip" at bounding box center [1240, 339] width 79 height 112
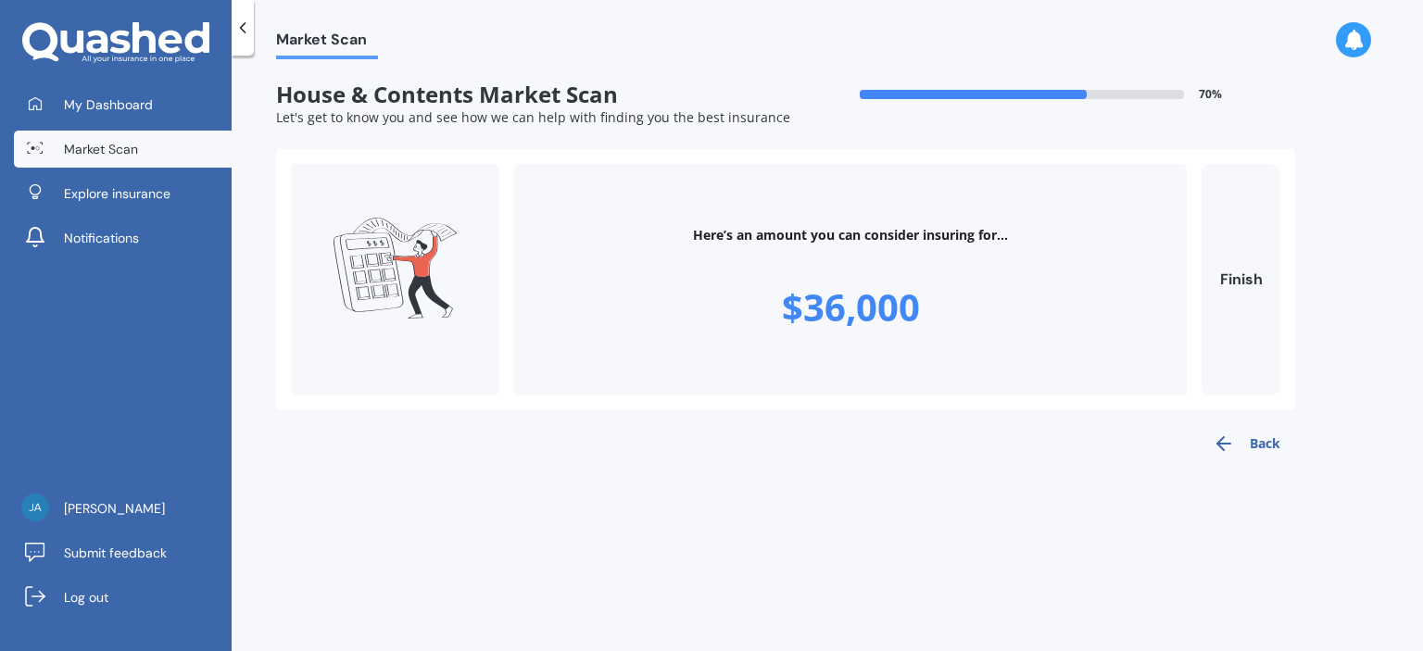
click at [1263, 437] on button "Back" at bounding box center [1246, 443] width 97 height 37
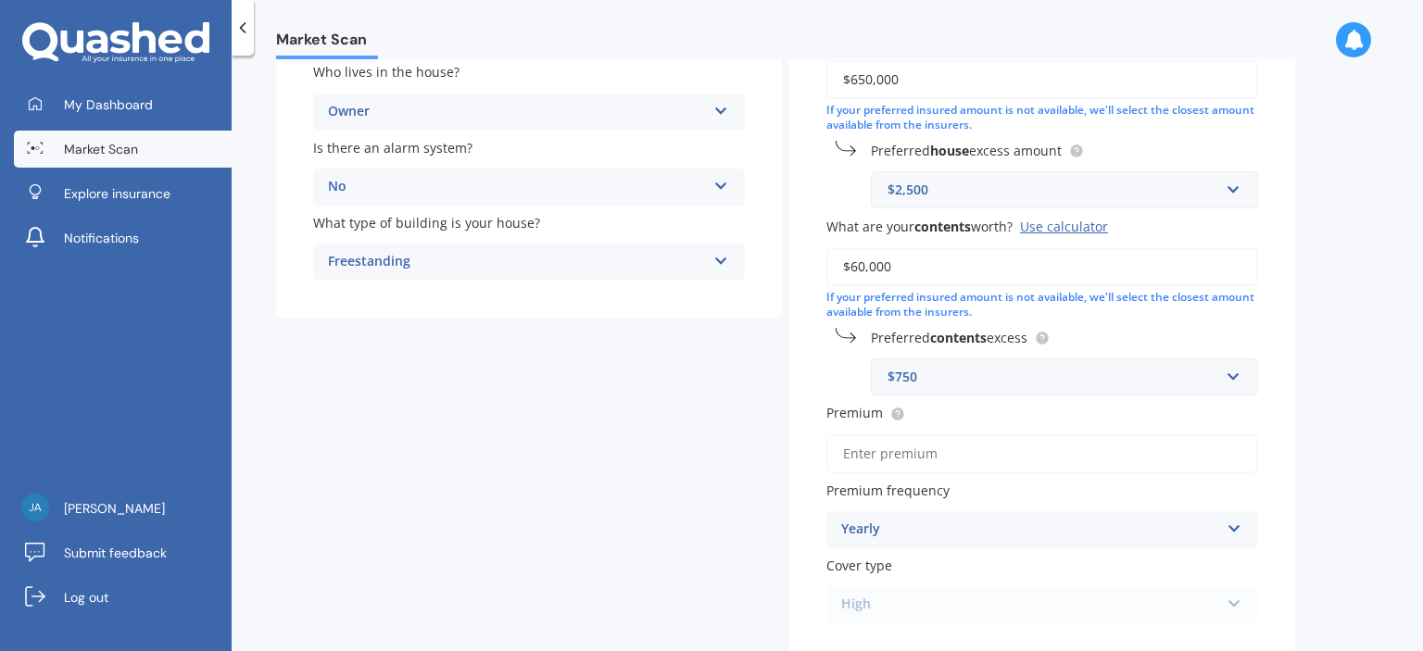
scroll to position [278, 0]
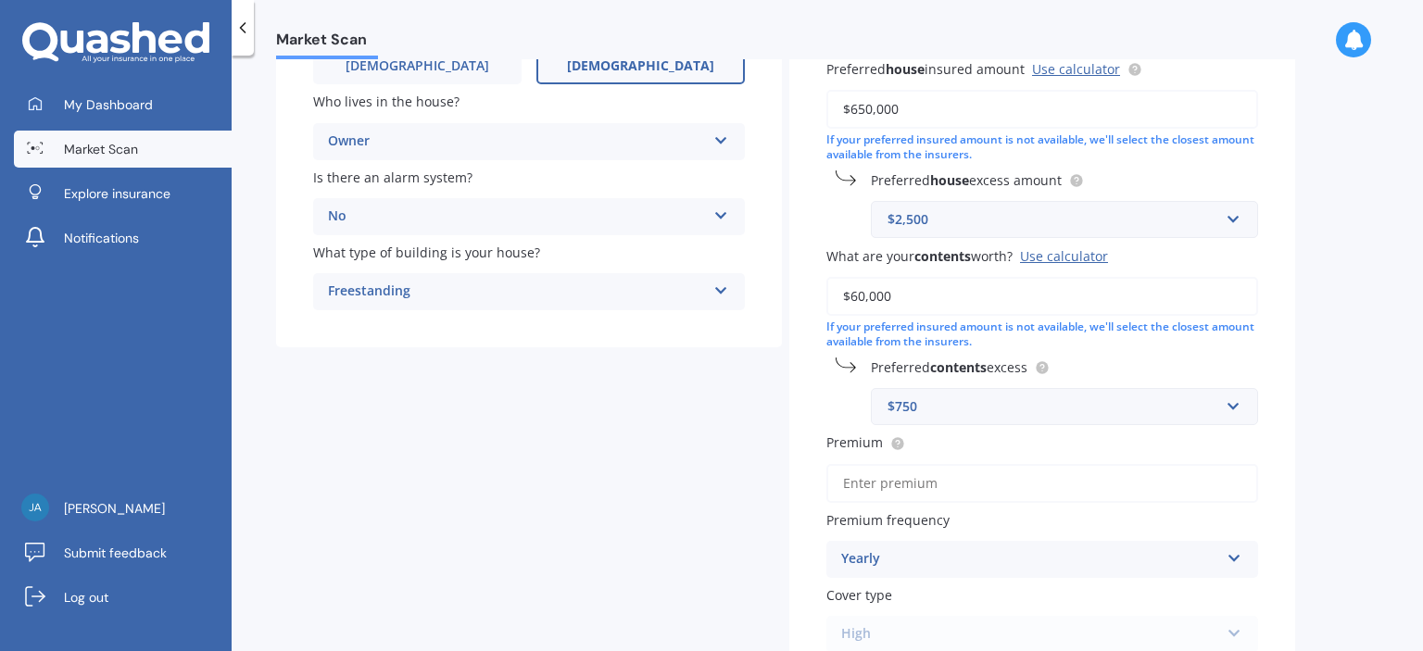
click at [853, 292] on input "$60,000" at bounding box center [1042, 296] width 432 height 39
type input "$50,000"
click at [1234, 400] on input "text" at bounding box center [1057, 406] width 370 height 35
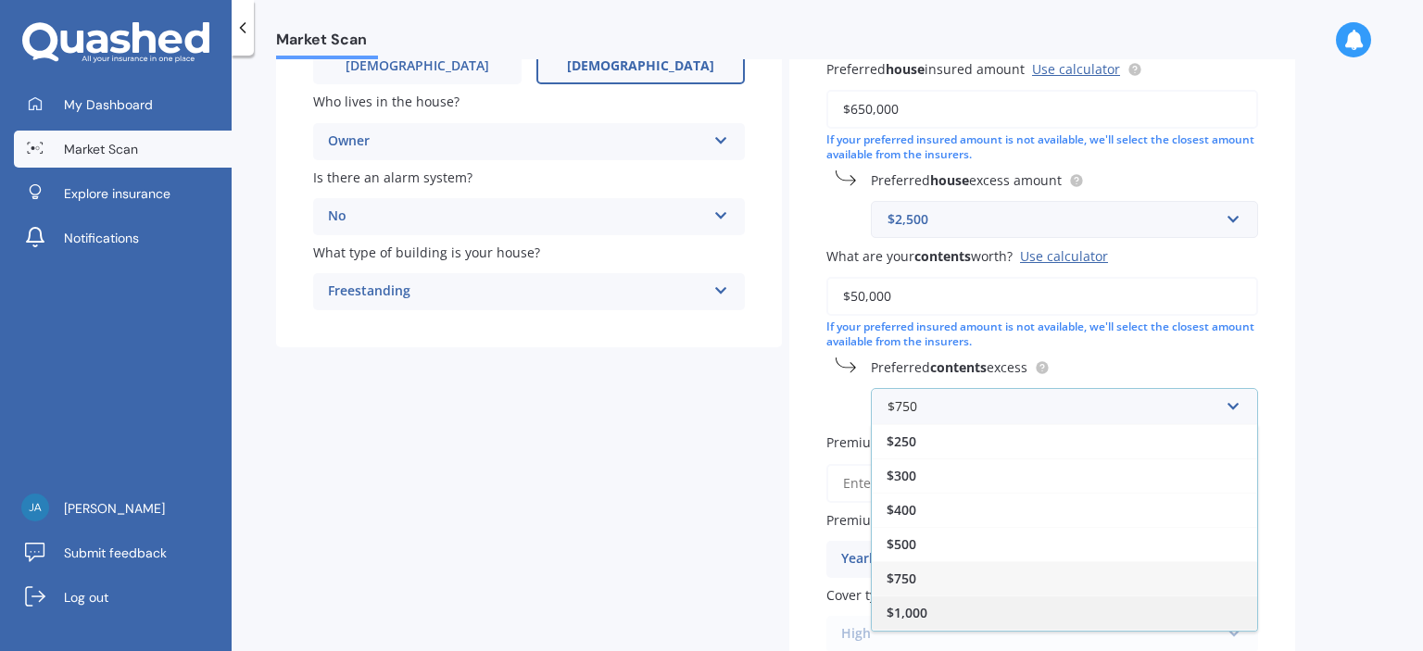
click at [973, 605] on div "$1,000" at bounding box center [1064, 613] width 385 height 34
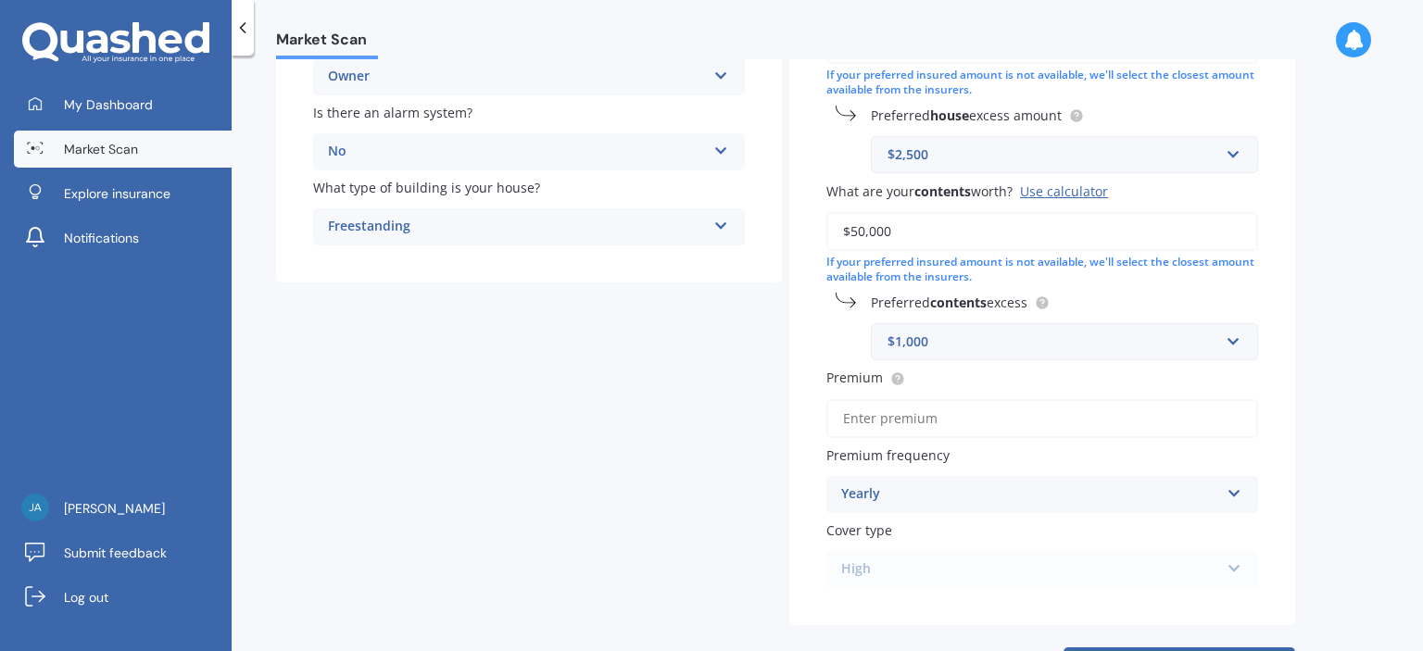
scroll to position [370, 0]
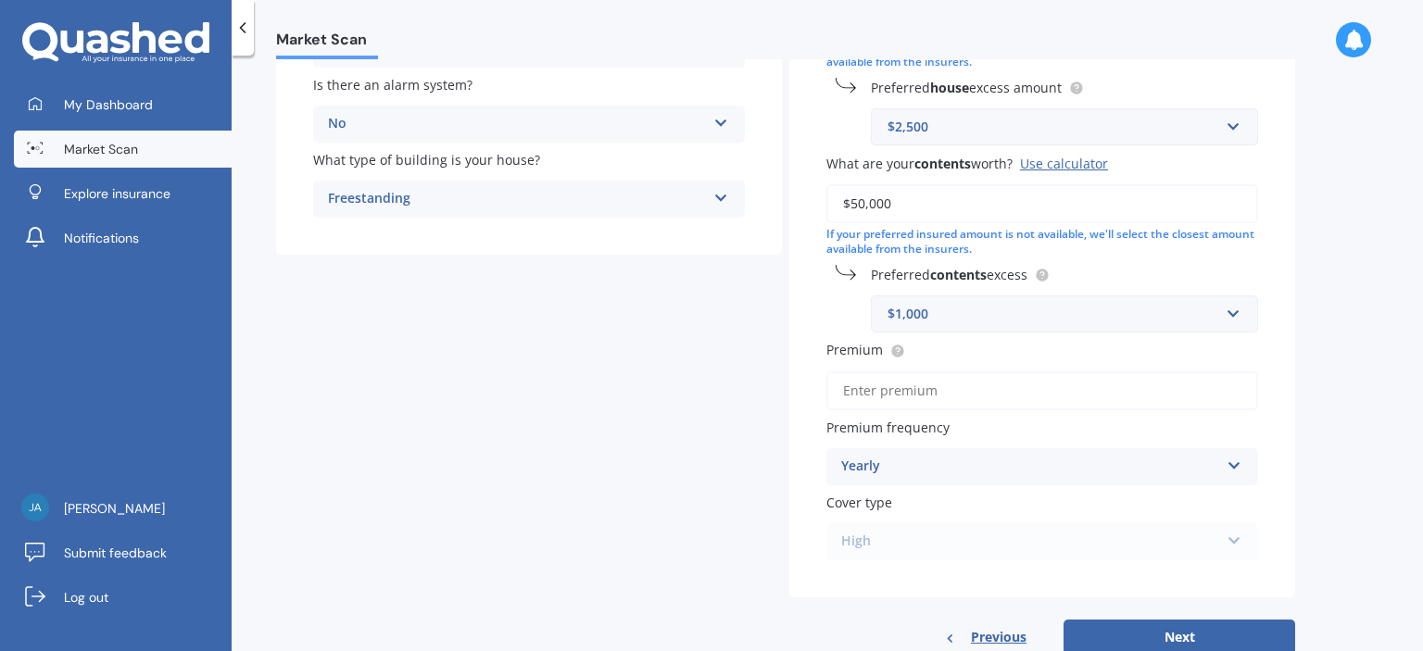
click at [985, 387] on input "Premium" at bounding box center [1042, 390] width 432 height 39
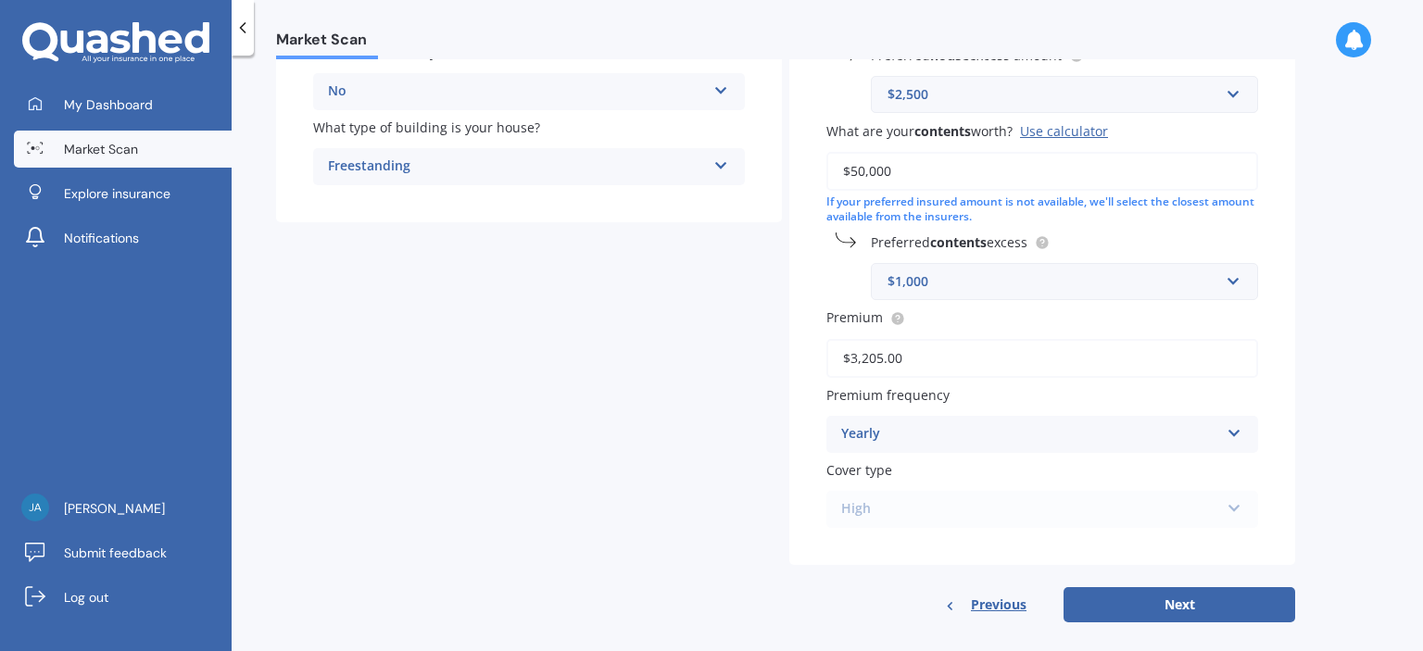
scroll to position [421, 0]
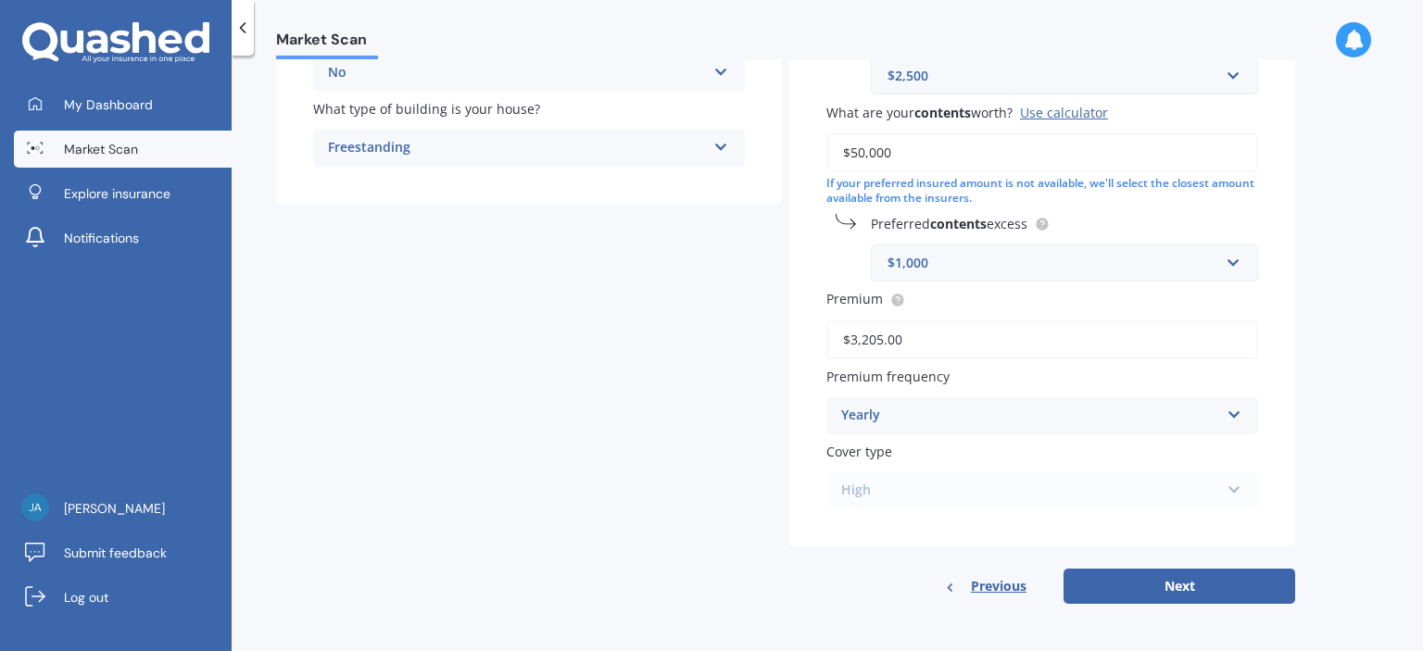
type input "$3,205.00"
click at [1234, 484] on div "High High" at bounding box center [1042, 490] width 432 height 37
click at [1189, 584] on button "Next" at bounding box center [1179, 586] width 232 height 35
select select "23"
select select "03"
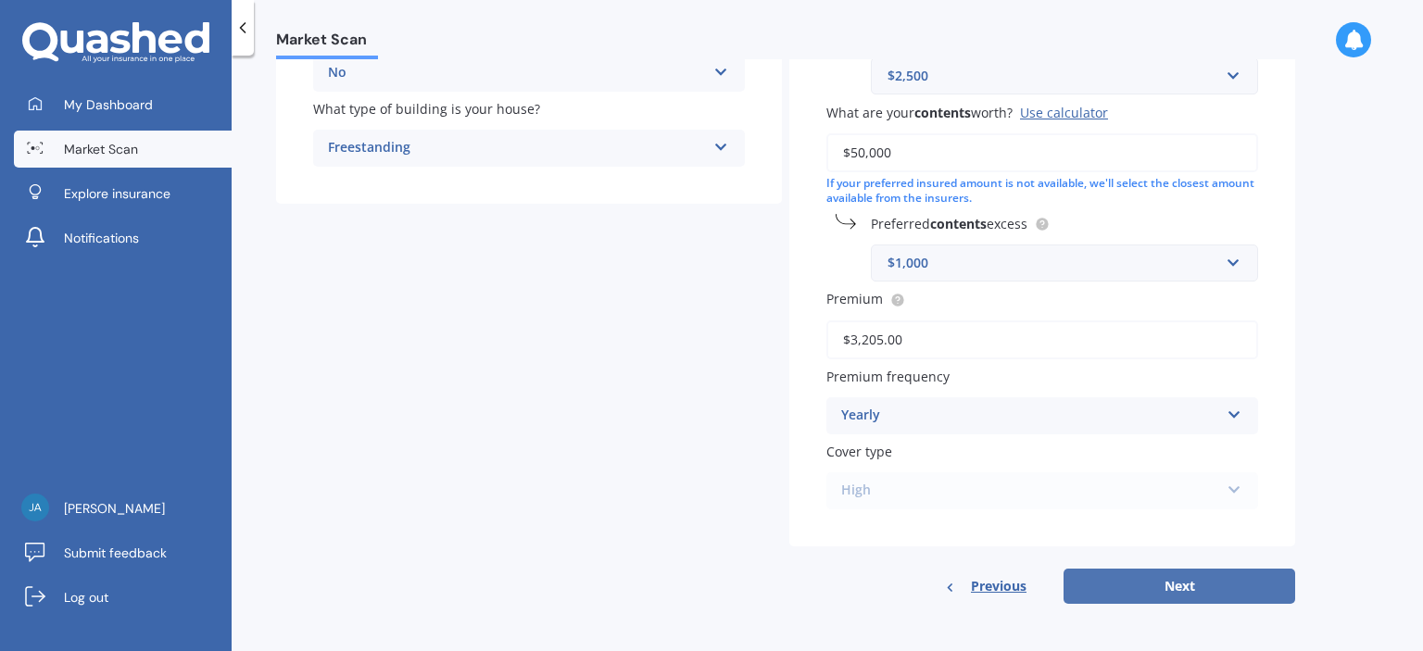
select select "1960"
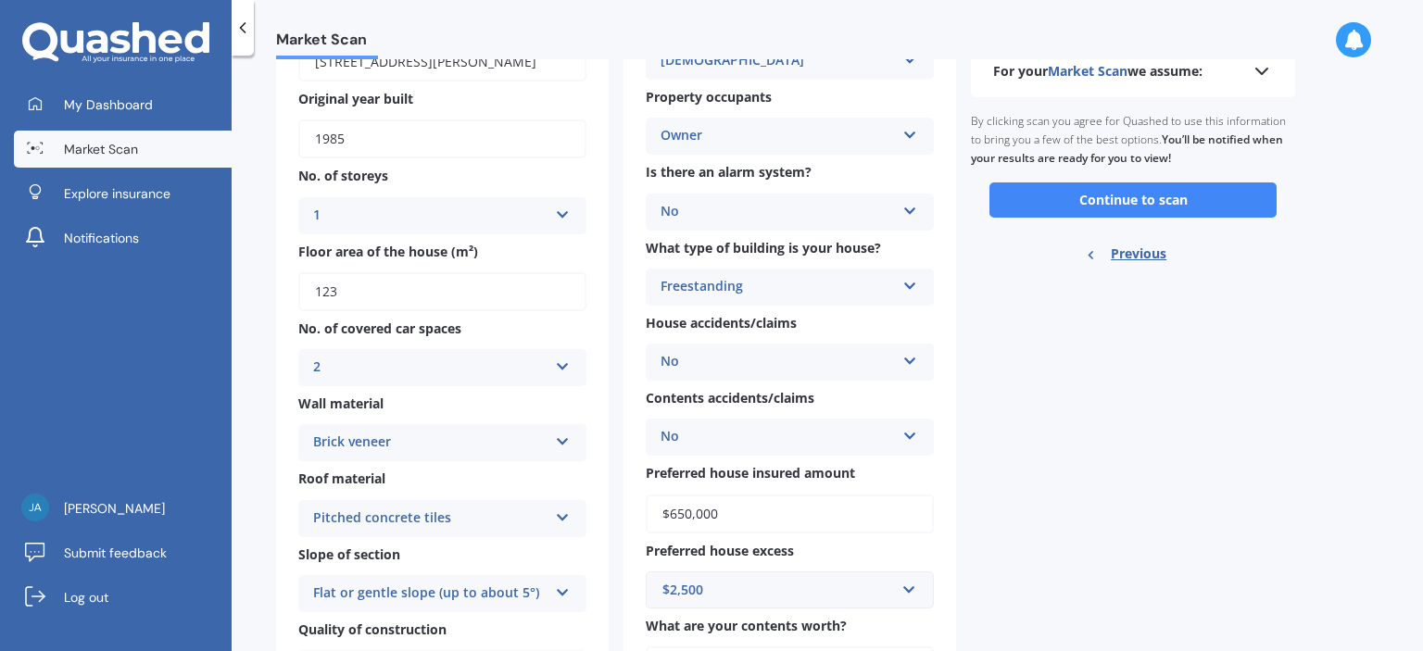
scroll to position [0, 0]
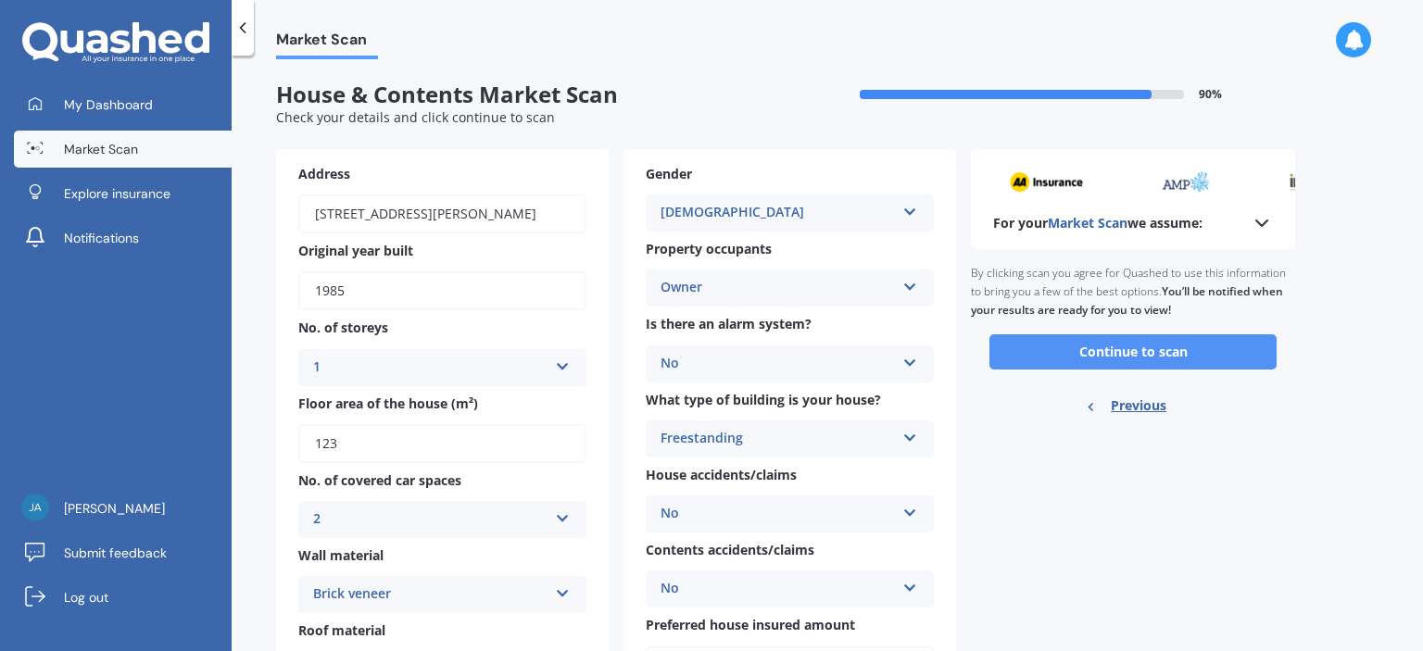
click at [1148, 351] on button "Continue to scan" at bounding box center [1132, 351] width 287 height 35
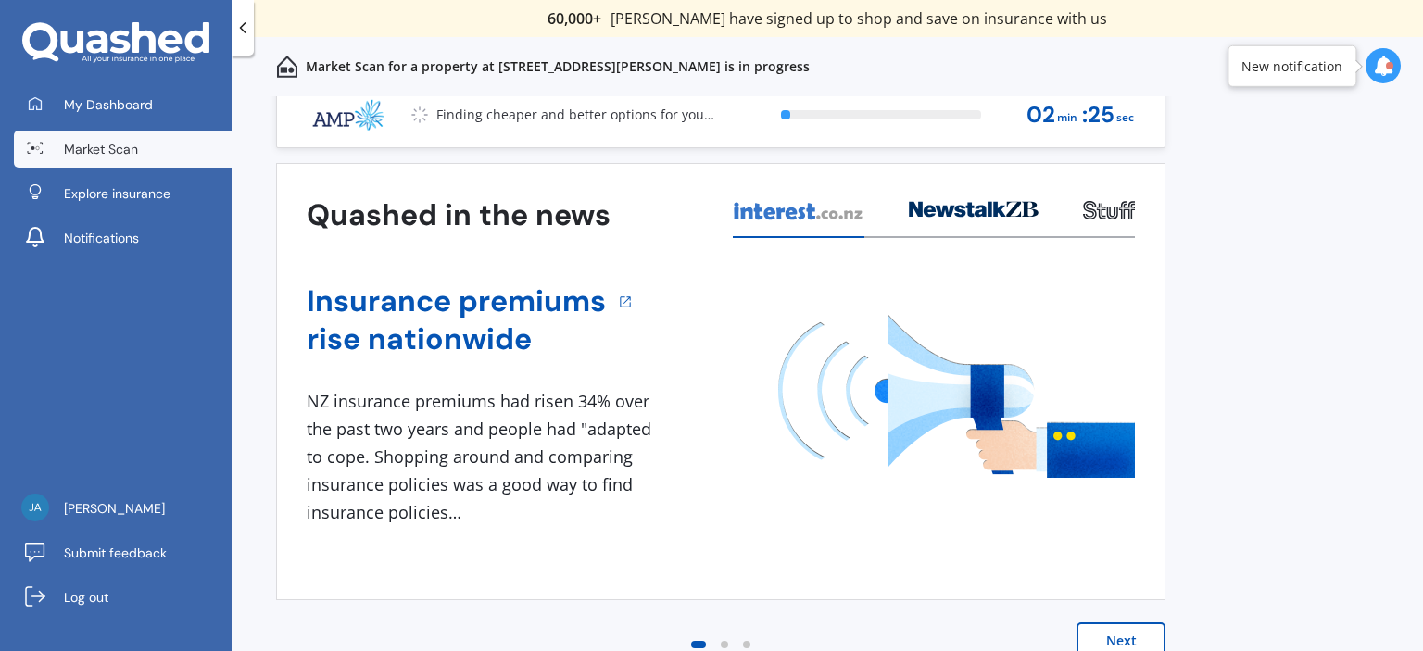
scroll to position [19, 0]
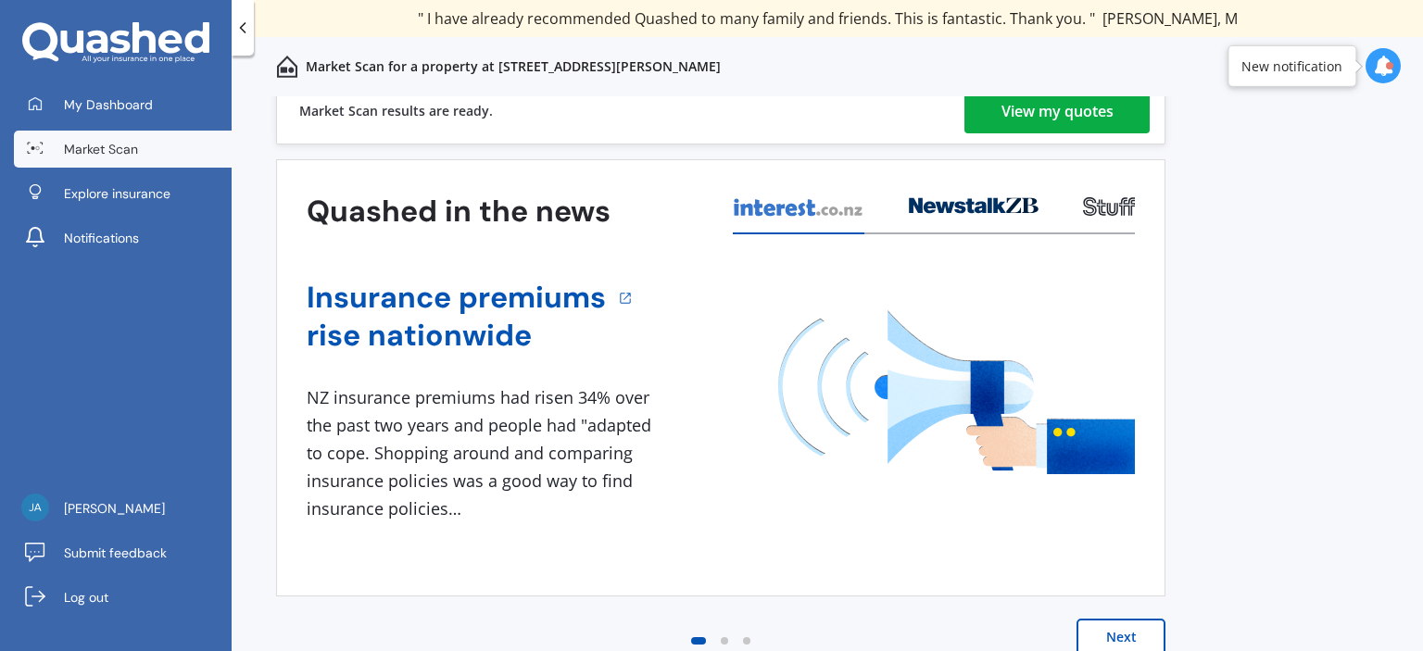
click at [1047, 105] on div "View my quotes" at bounding box center [1057, 111] width 112 height 44
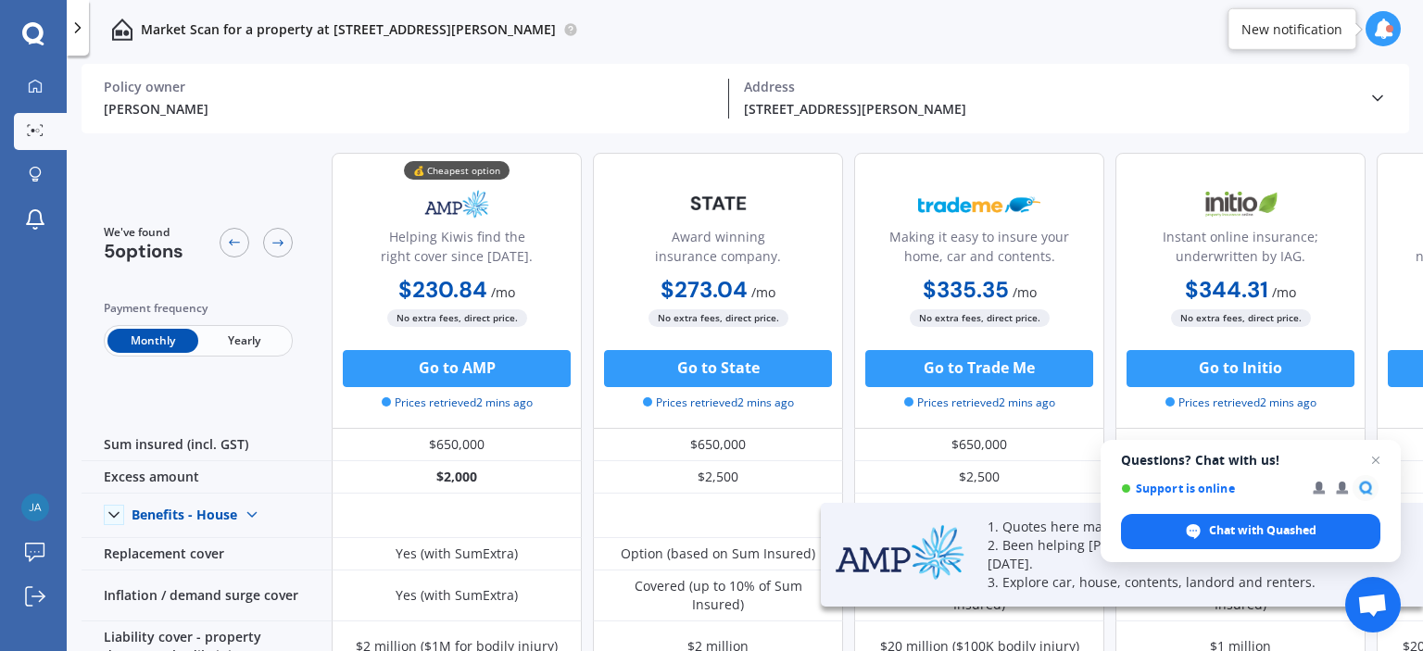
click at [237, 340] on span "Yearly" at bounding box center [243, 341] width 91 height 24
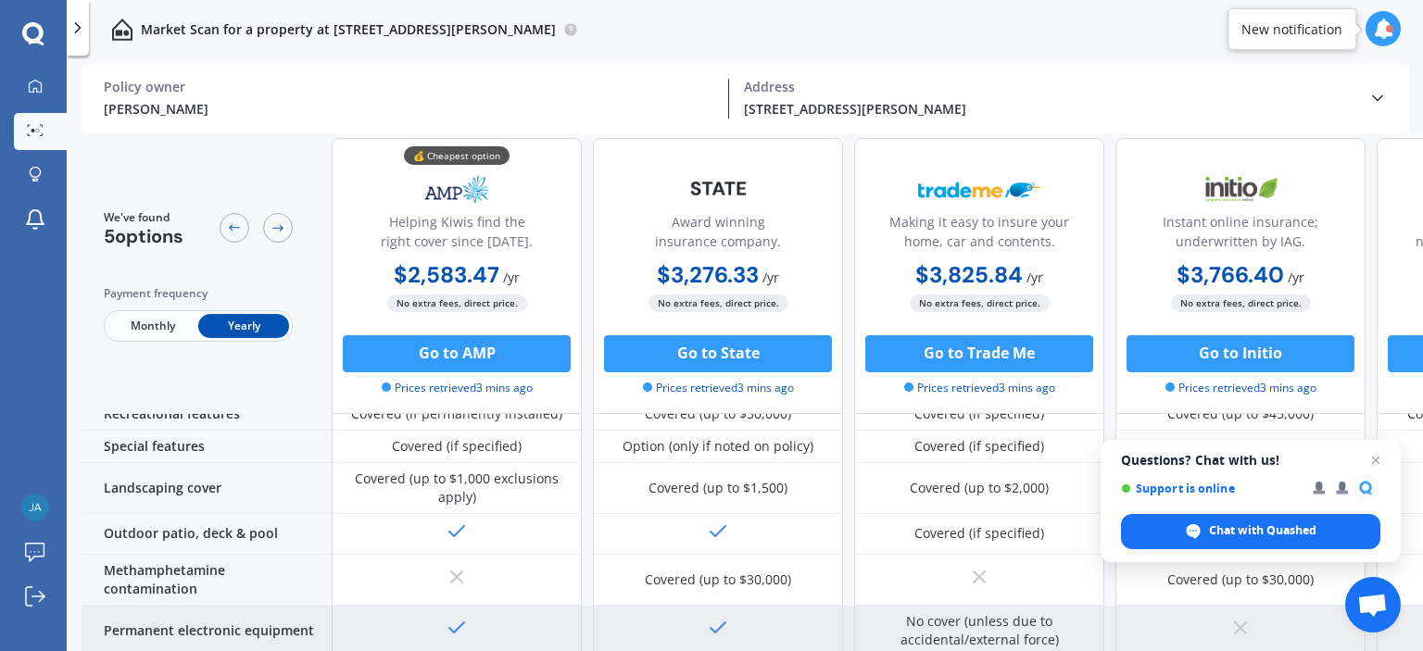
scroll to position [872, 0]
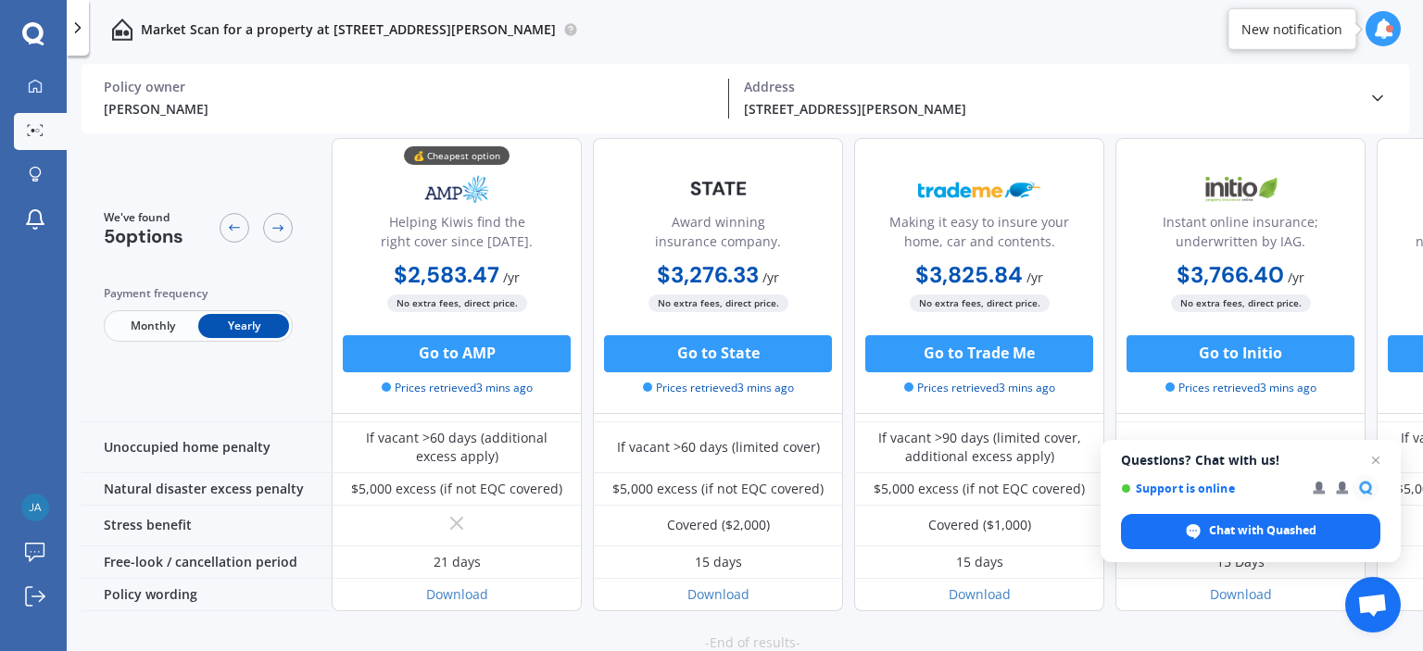
click at [1374, 91] on icon at bounding box center [1377, 98] width 19 height 19
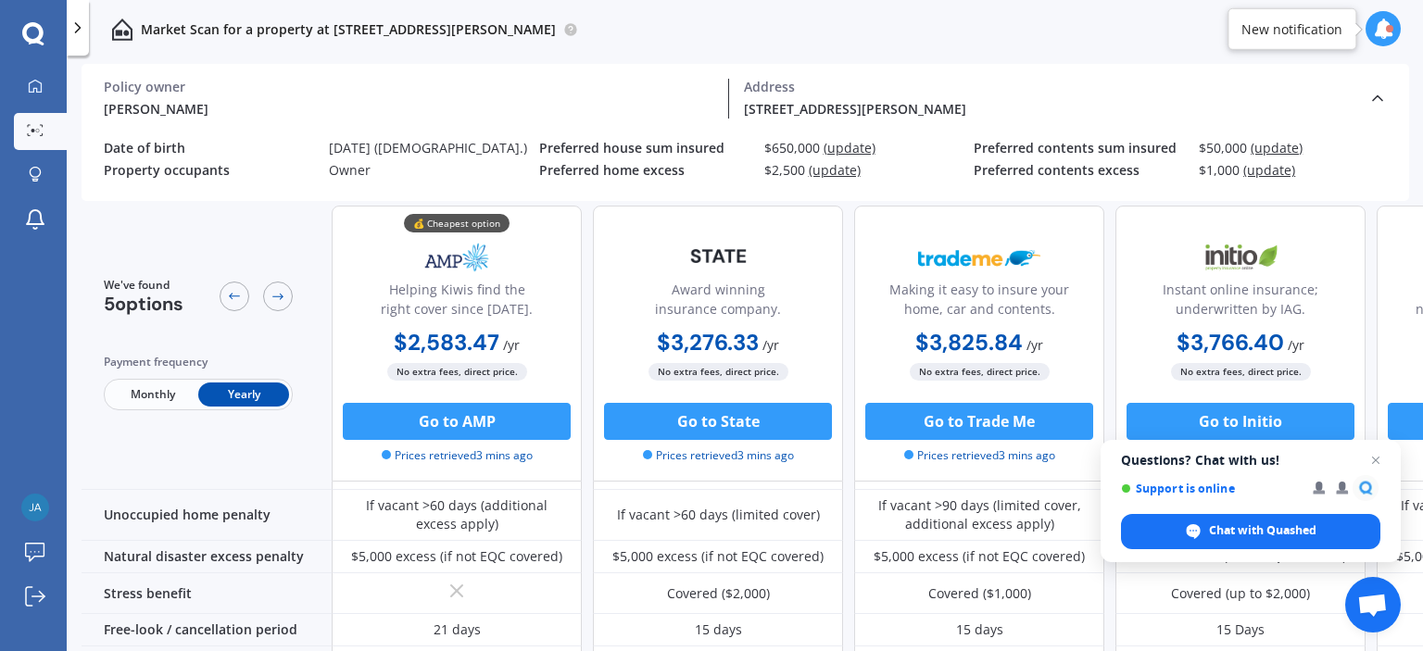
click at [1374, 91] on icon at bounding box center [1377, 98] width 19 height 19
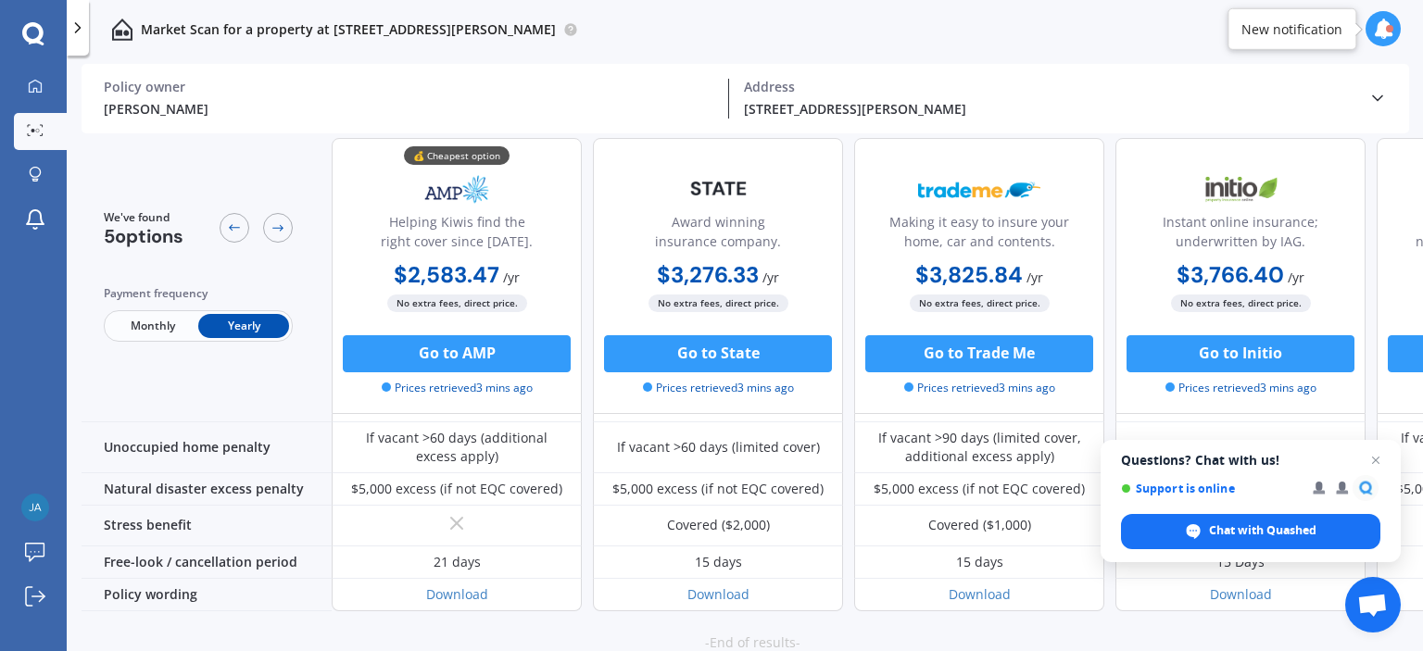
click at [79, 20] on icon at bounding box center [78, 28] width 19 height 19
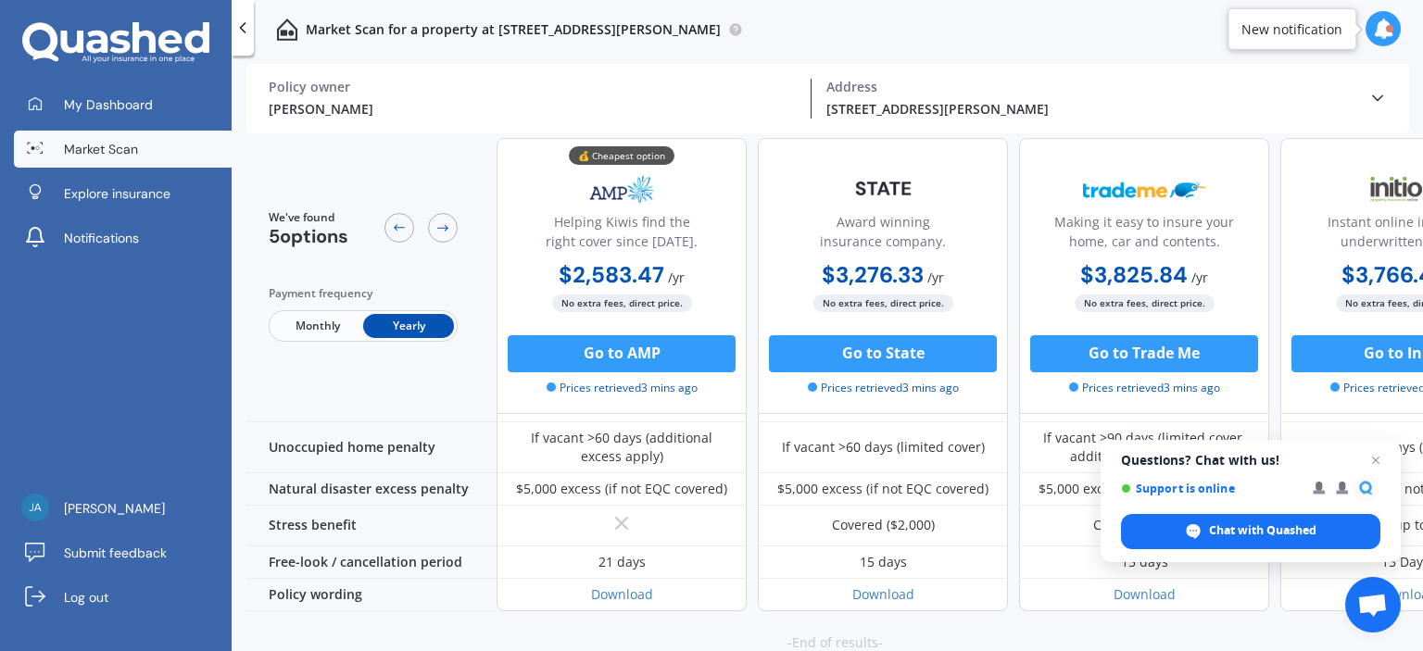
click at [241, 27] on polyline at bounding box center [243, 27] width 5 height 9
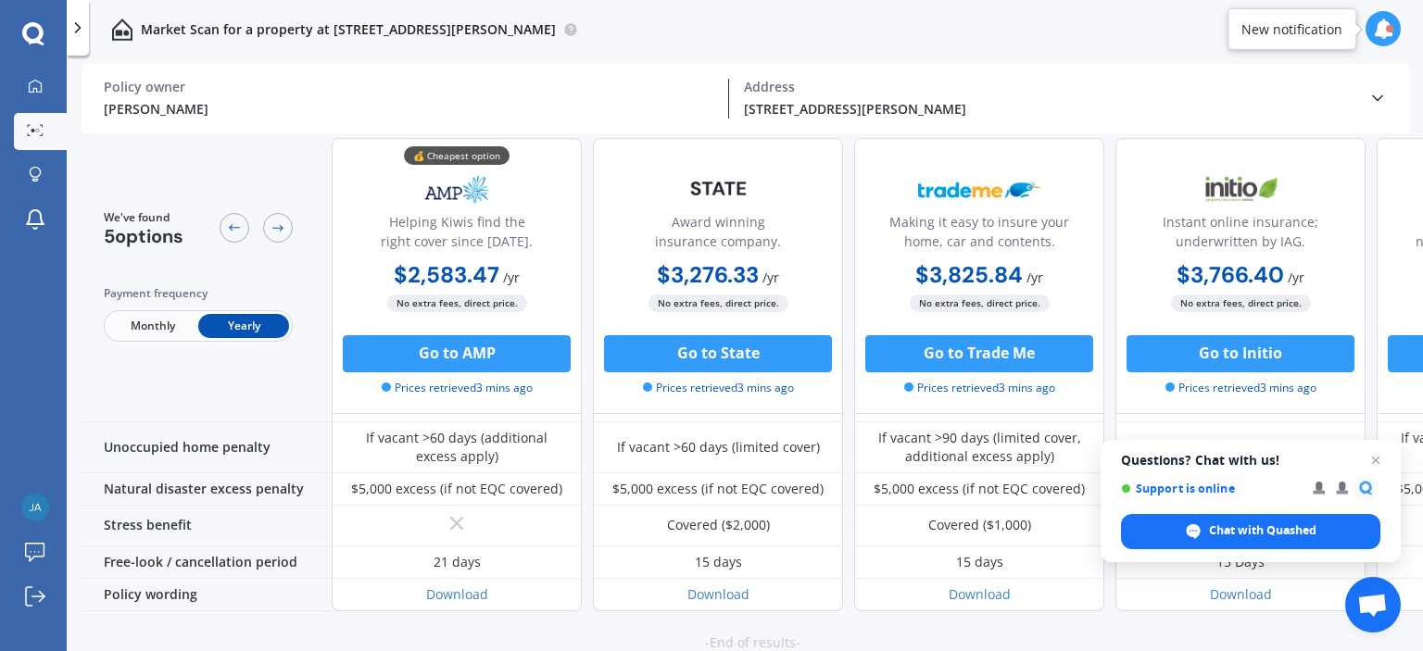
click at [581, 611] on div "-End of results- Go back to the top" at bounding box center [752, 653] width 1341 height 85
drag, startPoint x: 1390, startPoint y: 401, endPoint x: 1260, endPoint y: 406, distance: 130.7
click at [1260, 406] on div "💰 Cheapest option Helping Kiwis find the right cover since [DATE]. $2,583.47 / …" at bounding box center [979, 276] width 1295 height 276
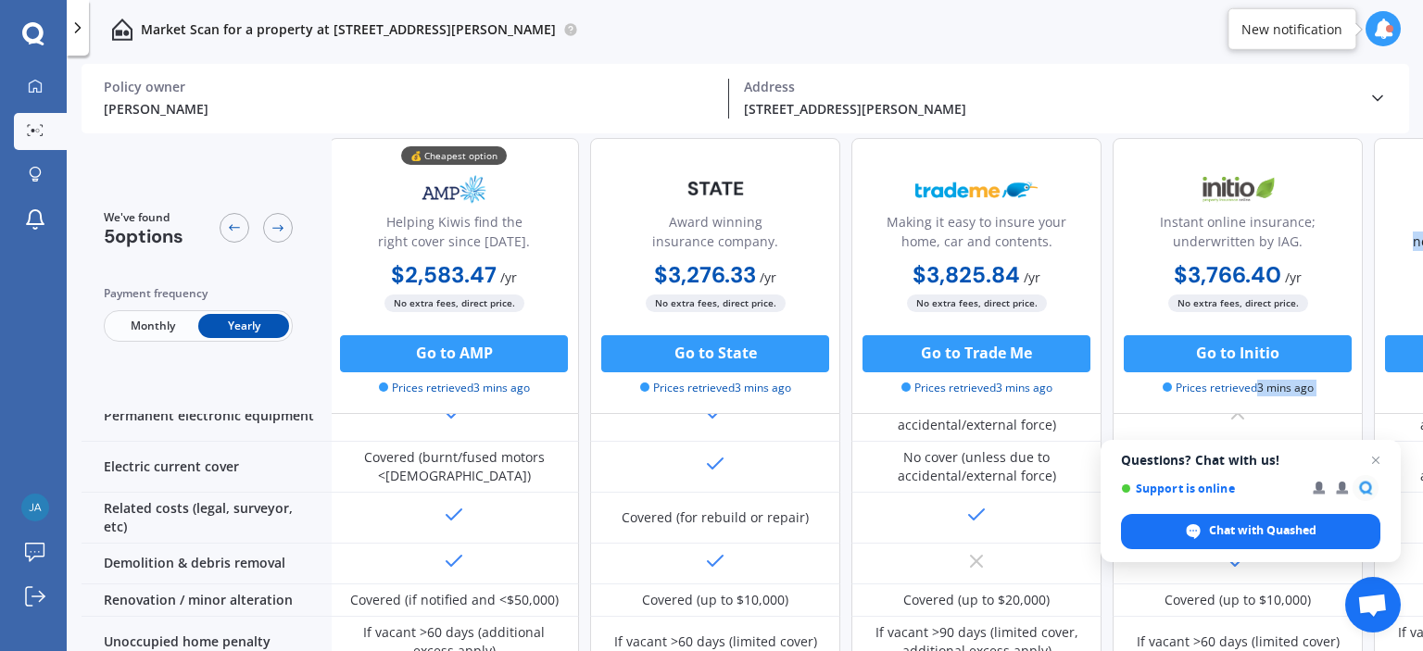
scroll to position [872, 3]
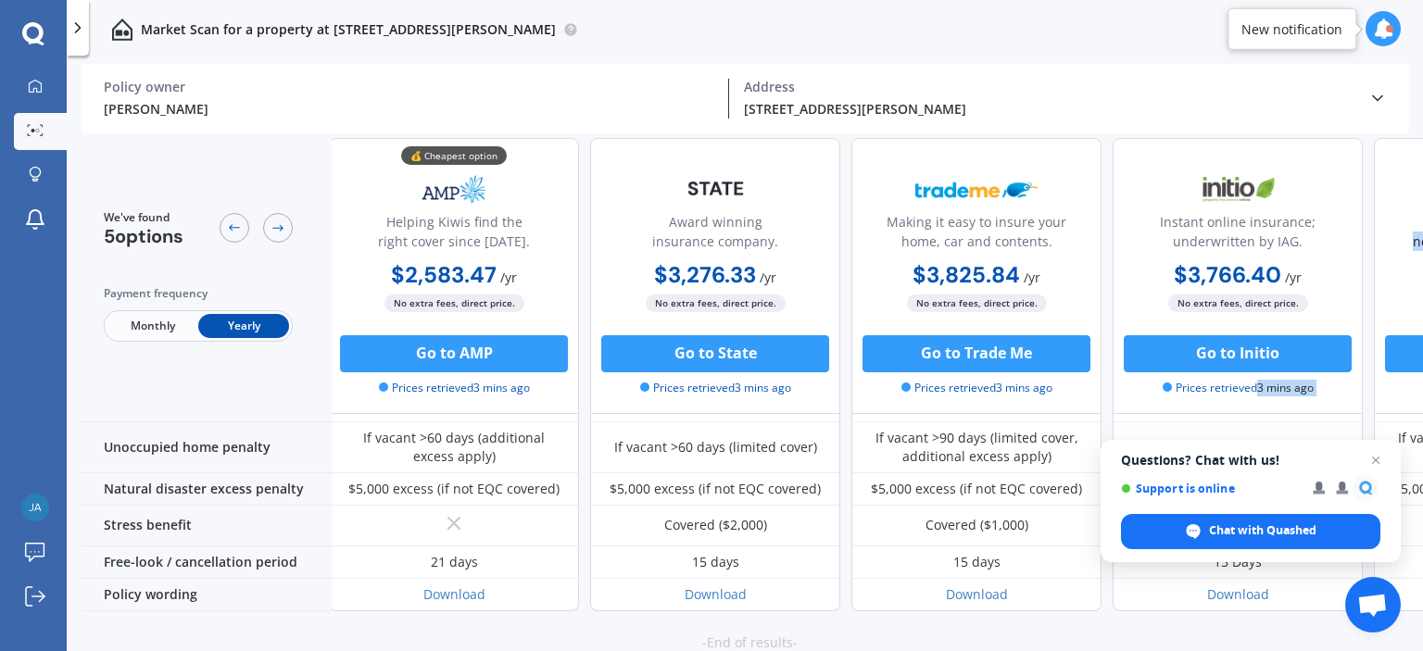
click at [762, 650] on button "Go back to the top" at bounding box center [760, 663] width 143 height 22
click at [1378, 451] on span "Open chat" at bounding box center [1375, 460] width 23 height 23
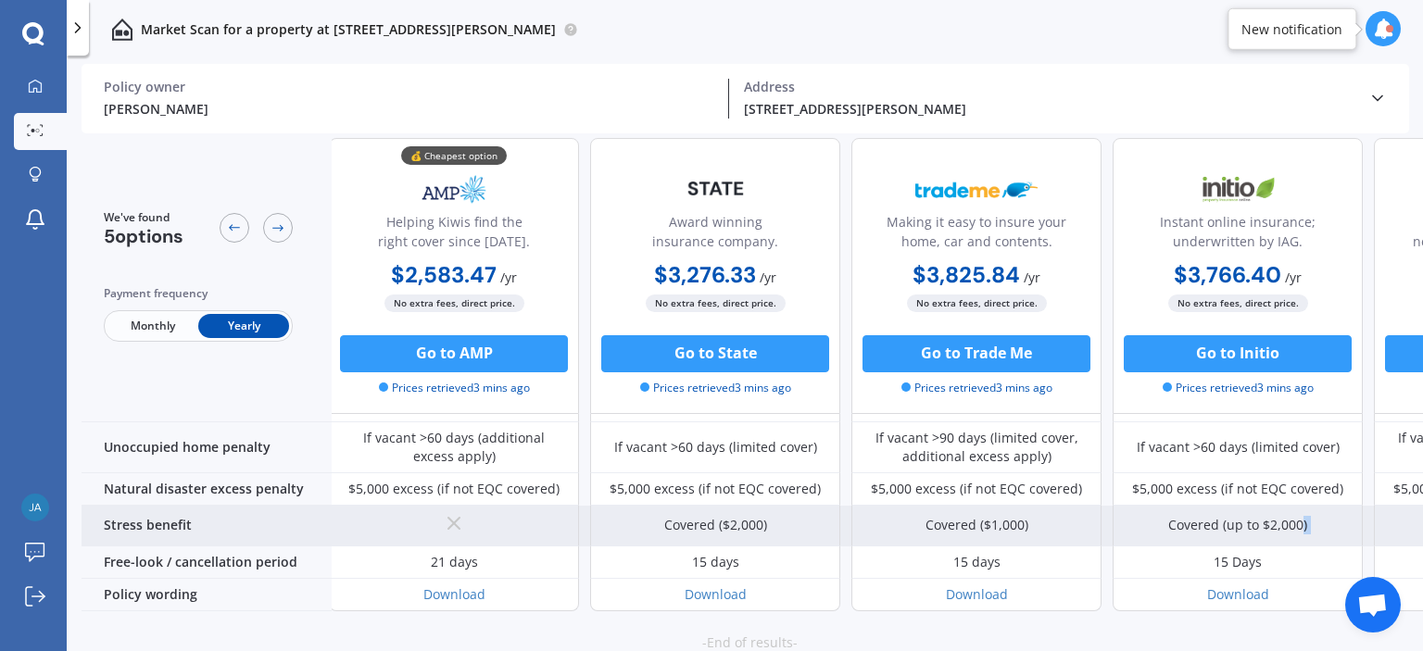
drag, startPoint x: 1404, startPoint y: 481, endPoint x: 1304, endPoint y: 485, distance: 100.1
click at [1304, 506] on div "Covered ($2,000) Covered ($1,000) Covered (up to $2,000) Covered ($2,000)" at bounding box center [976, 526] width 1295 height 41
